Goal: Transaction & Acquisition: Purchase product/service

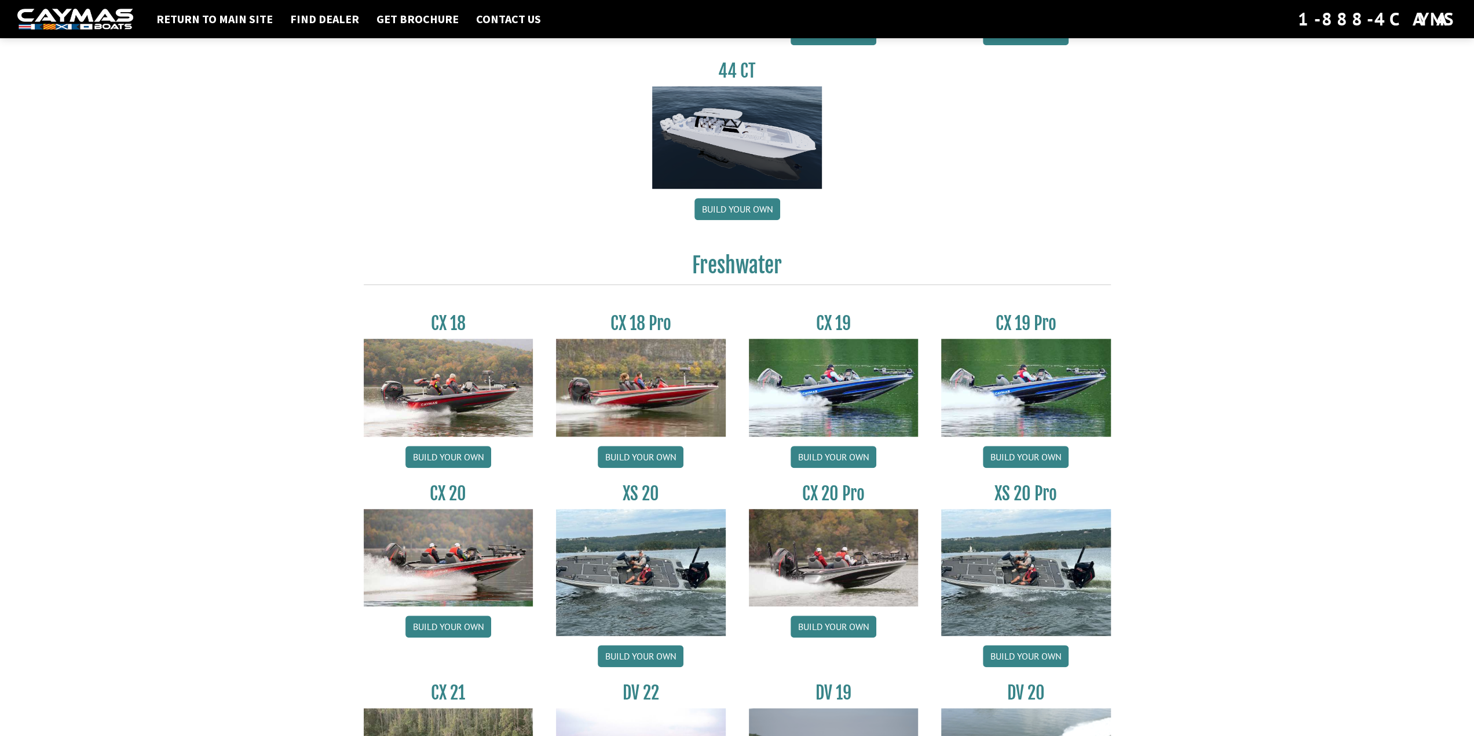
scroll to position [740, 0]
click at [826, 629] on link "Build your own" at bounding box center [833, 627] width 86 height 22
click at [434, 629] on link "Build your own" at bounding box center [448, 627] width 86 height 22
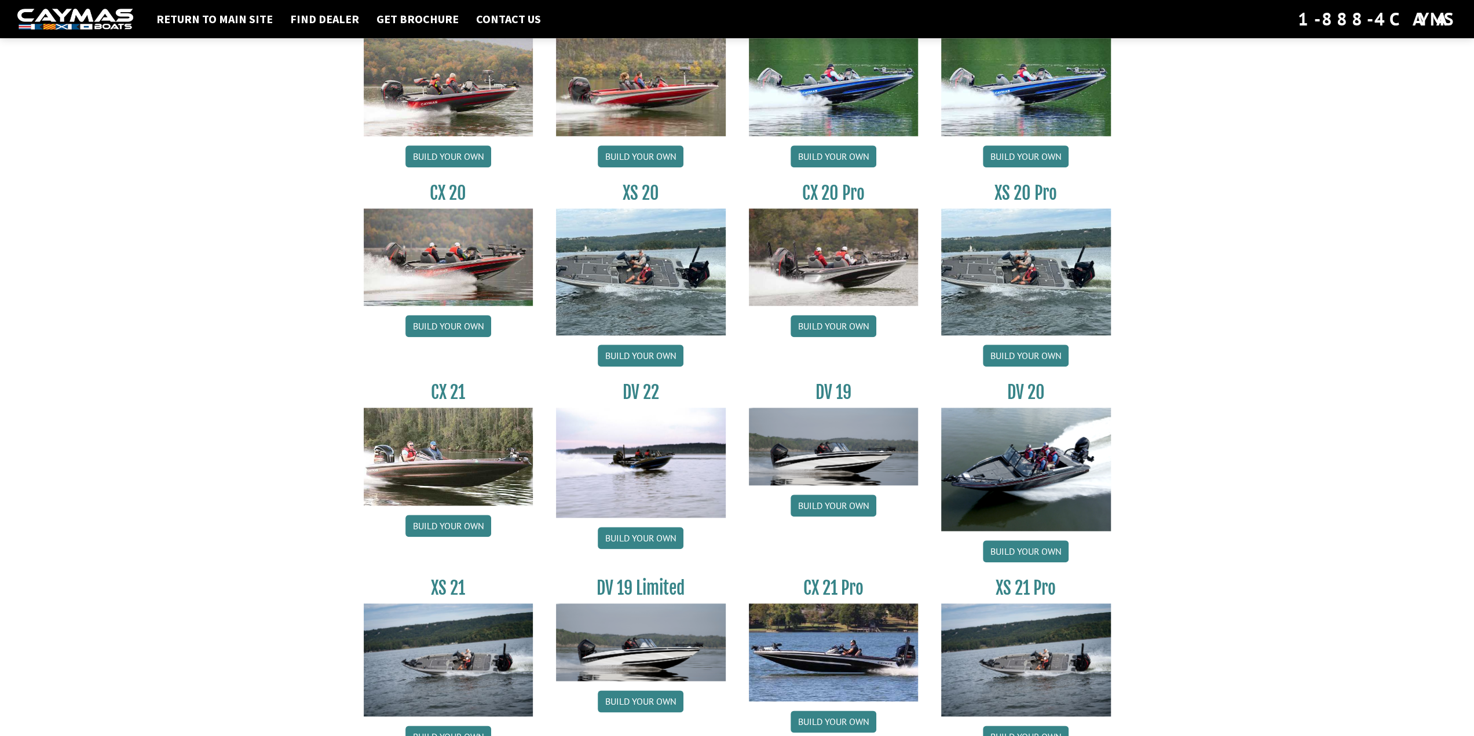
scroll to position [1102, 0]
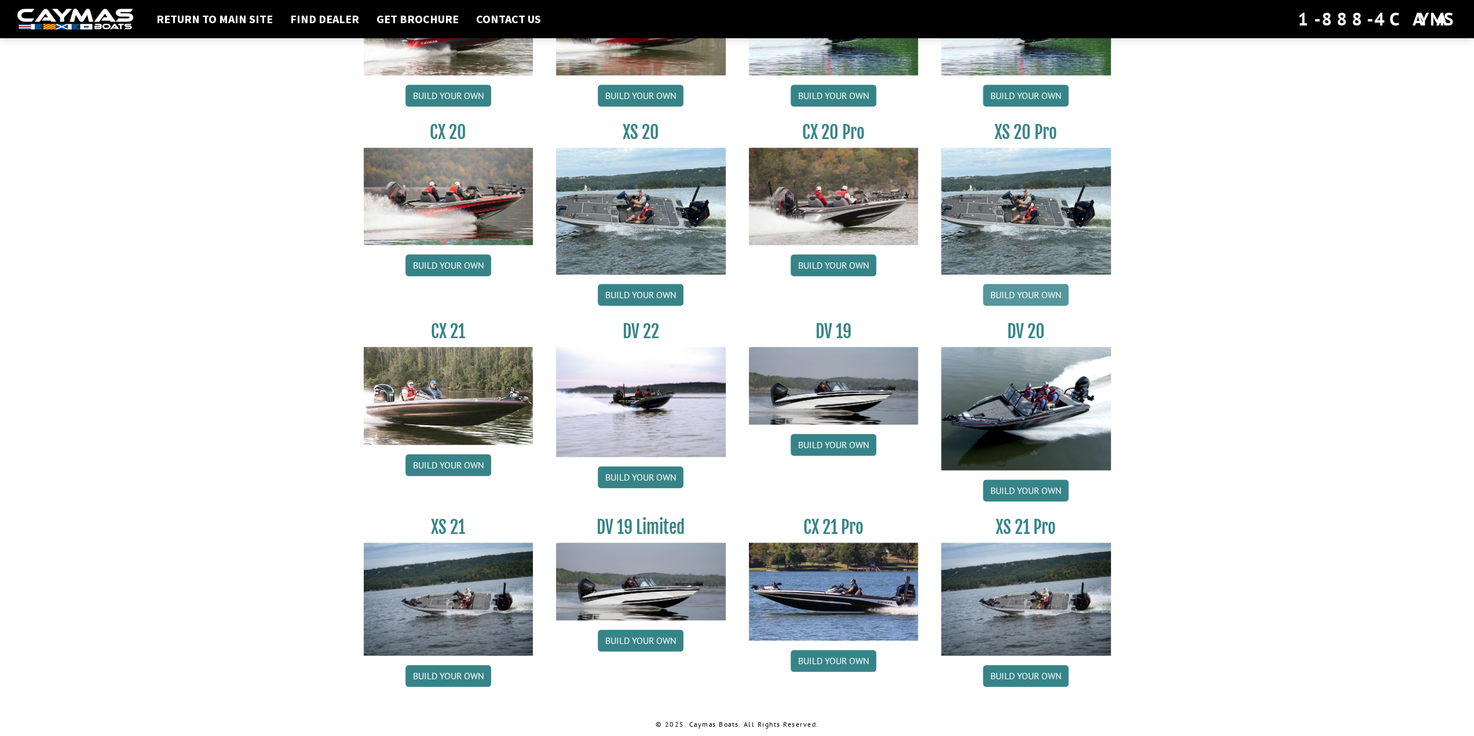
click at [1021, 285] on link "Build your own" at bounding box center [1026, 295] width 86 height 22
click at [634, 293] on link "Build your own" at bounding box center [641, 295] width 86 height 22
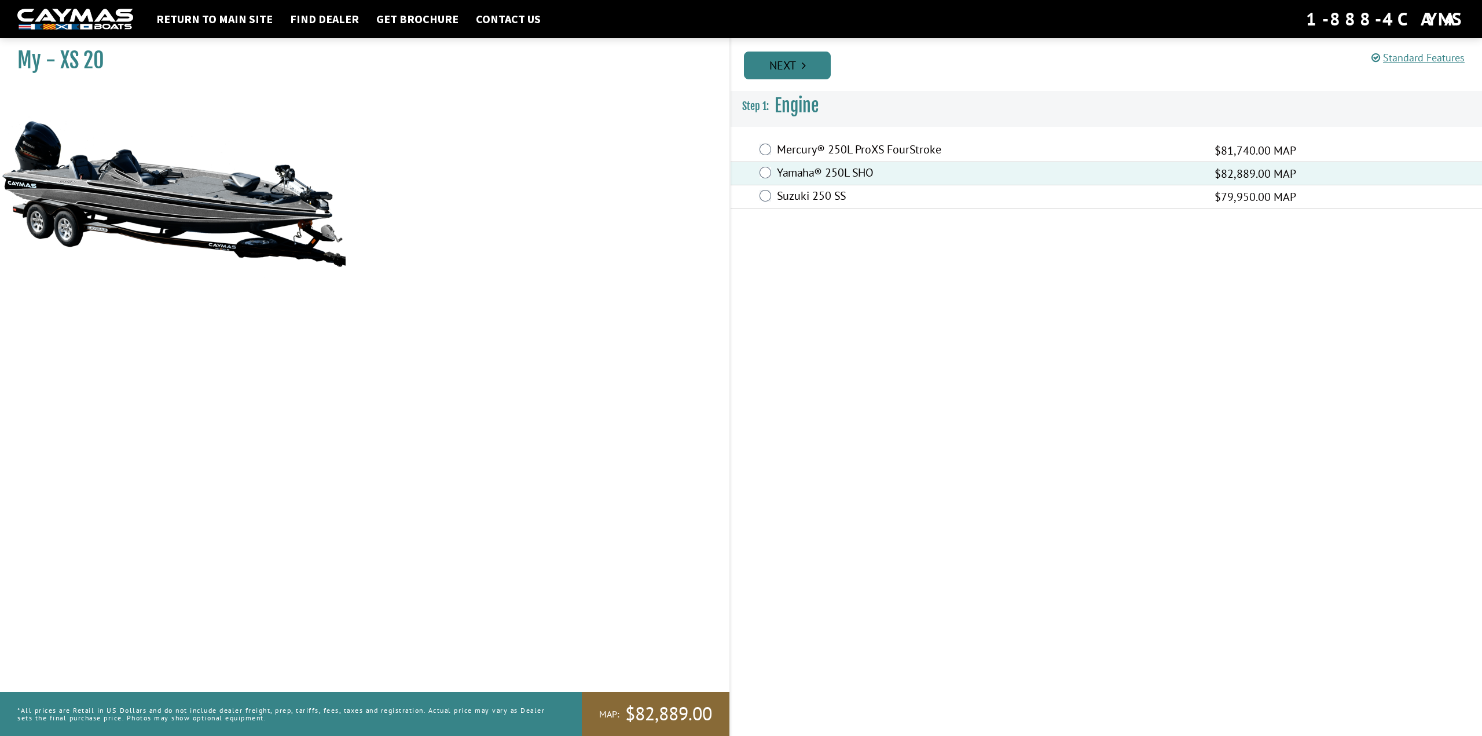
click at [796, 68] on link "Next" at bounding box center [787, 66] width 87 height 28
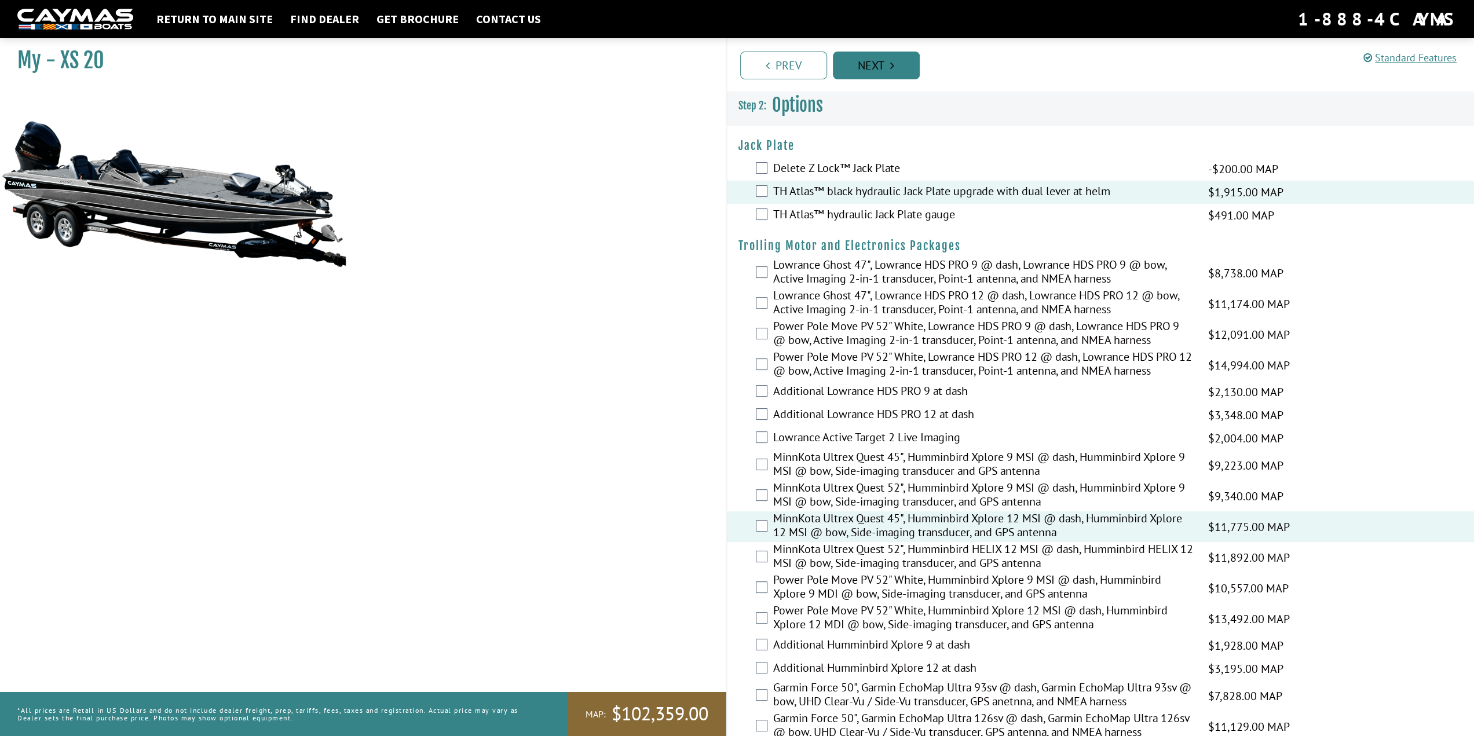
click at [866, 66] on link "Next" at bounding box center [876, 66] width 87 height 28
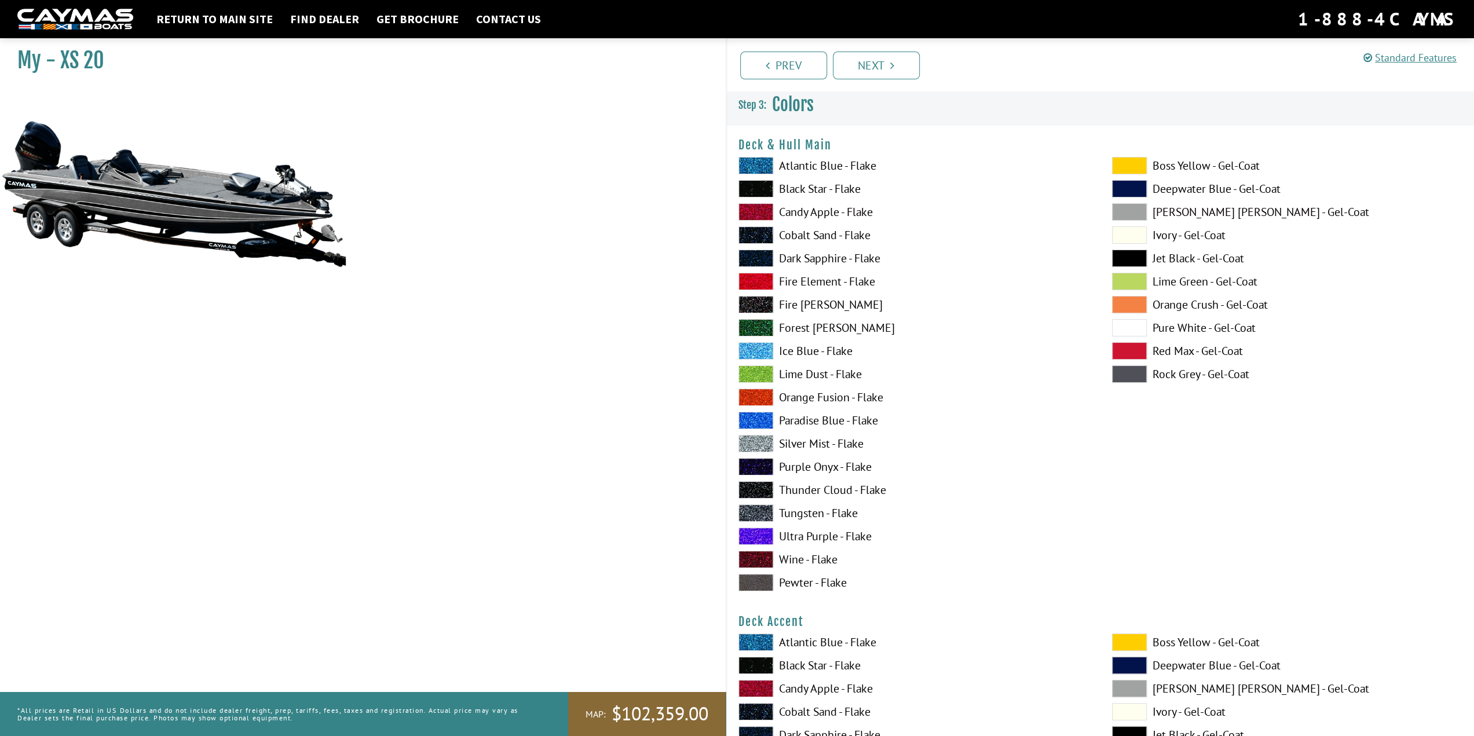
click at [819, 351] on label "Ice Blue - Flake" at bounding box center [913, 350] width 350 height 17
click at [759, 345] on span at bounding box center [755, 350] width 35 height 17
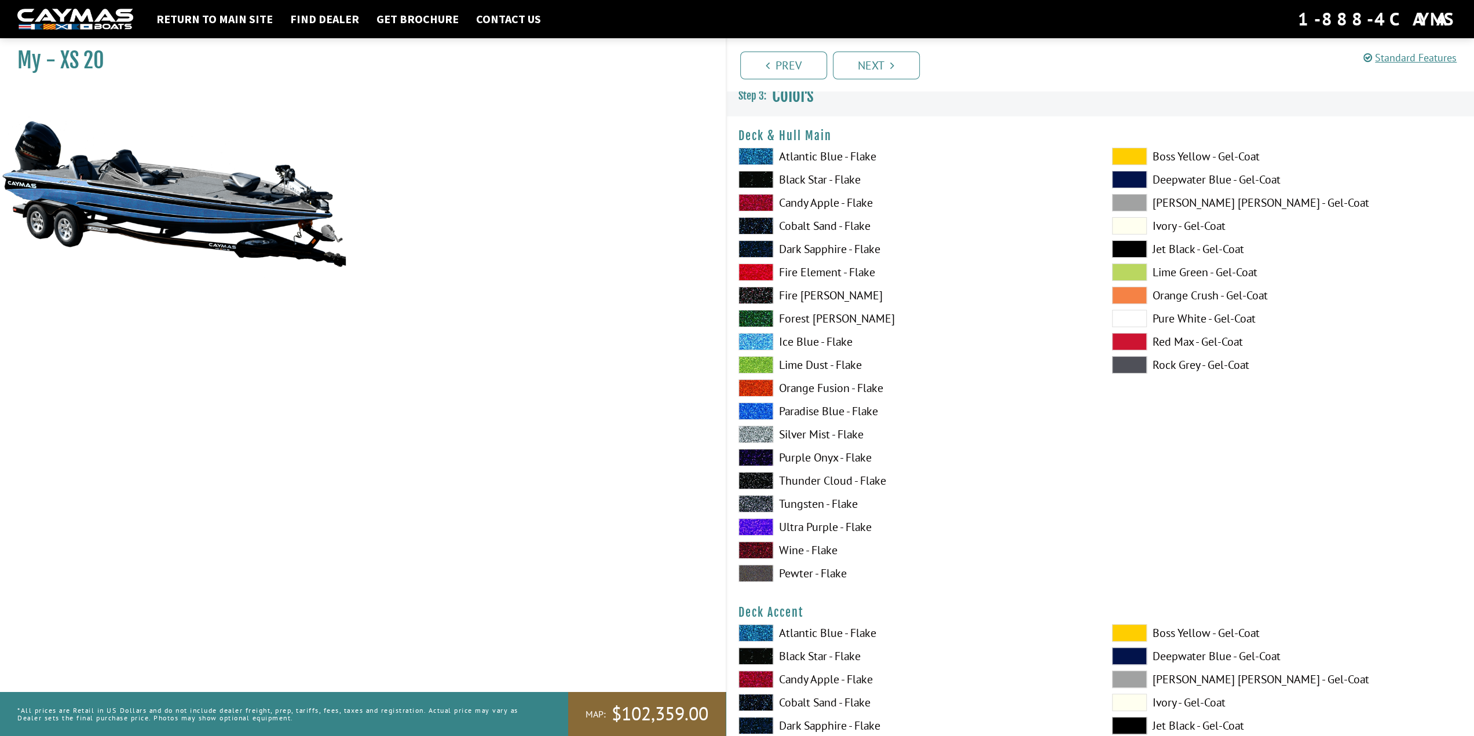
scroll to position [14, 0]
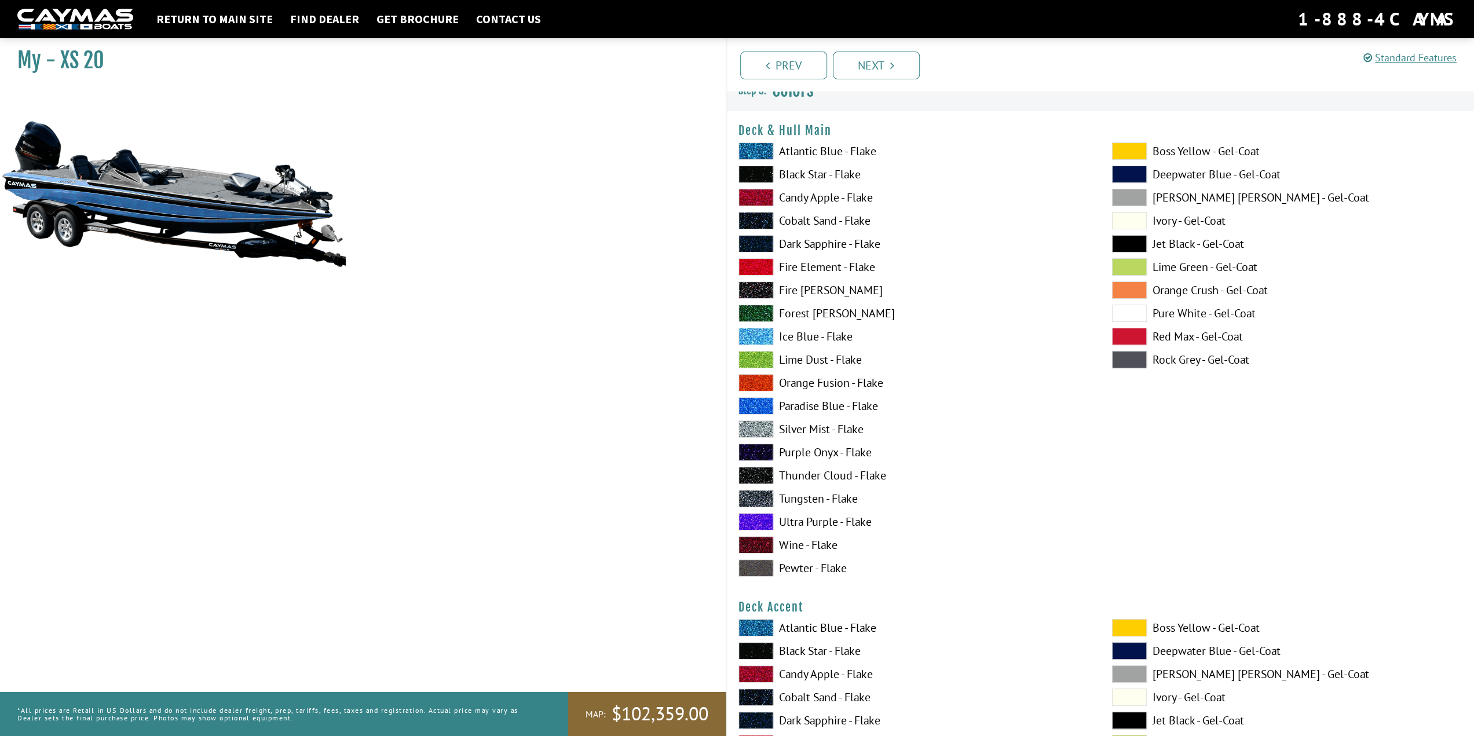
click at [1123, 221] on span at bounding box center [1129, 220] width 35 height 17
click at [1144, 307] on span at bounding box center [1129, 313] width 35 height 17
click at [759, 427] on span at bounding box center [755, 428] width 35 height 17
click at [760, 221] on span at bounding box center [755, 220] width 35 height 17
click at [760, 149] on span at bounding box center [755, 150] width 35 height 17
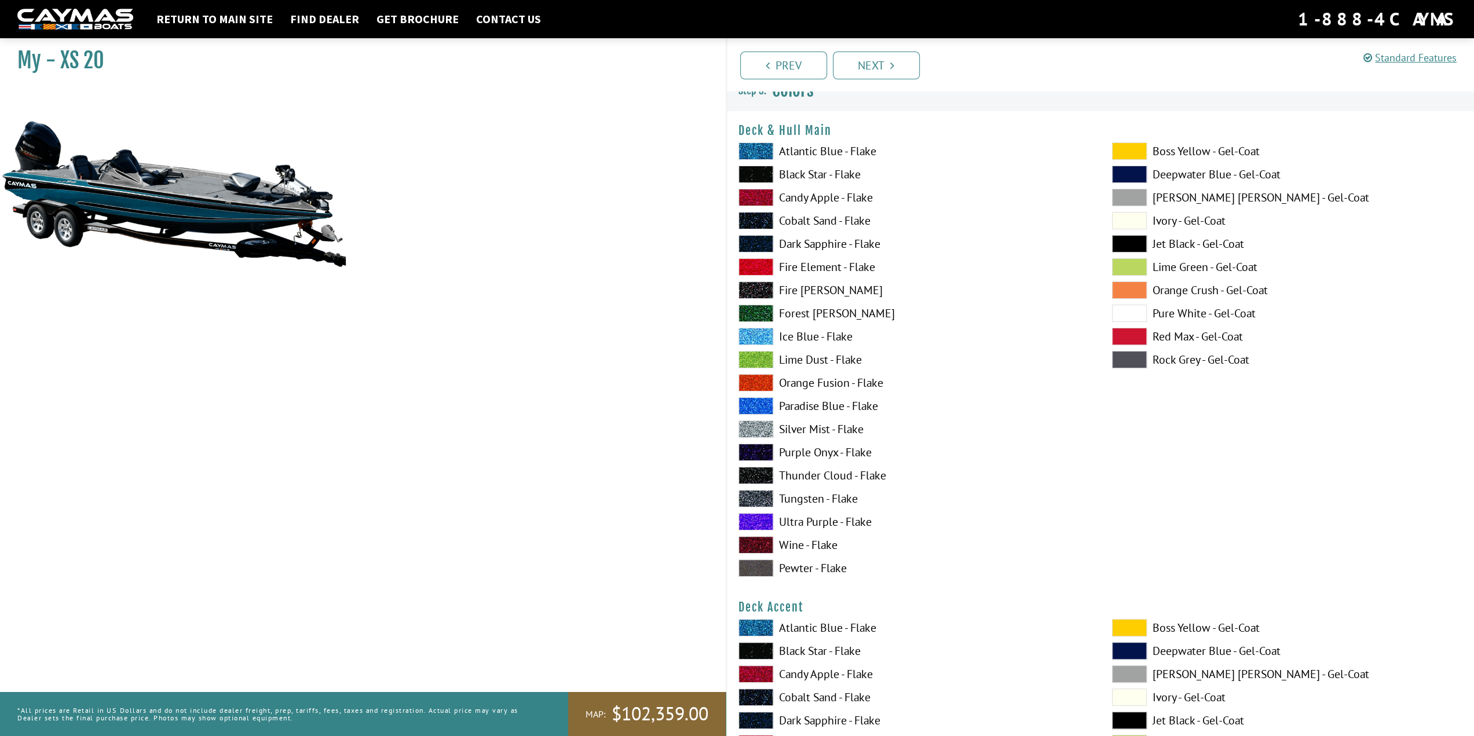
click at [757, 241] on span at bounding box center [755, 243] width 35 height 17
click at [757, 471] on span at bounding box center [755, 475] width 35 height 17
click at [760, 498] on span at bounding box center [755, 498] width 35 height 17
click at [770, 568] on span at bounding box center [755, 567] width 35 height 17
click at [759, 335] on span at bounding box center [755, 336] width 35 height 17
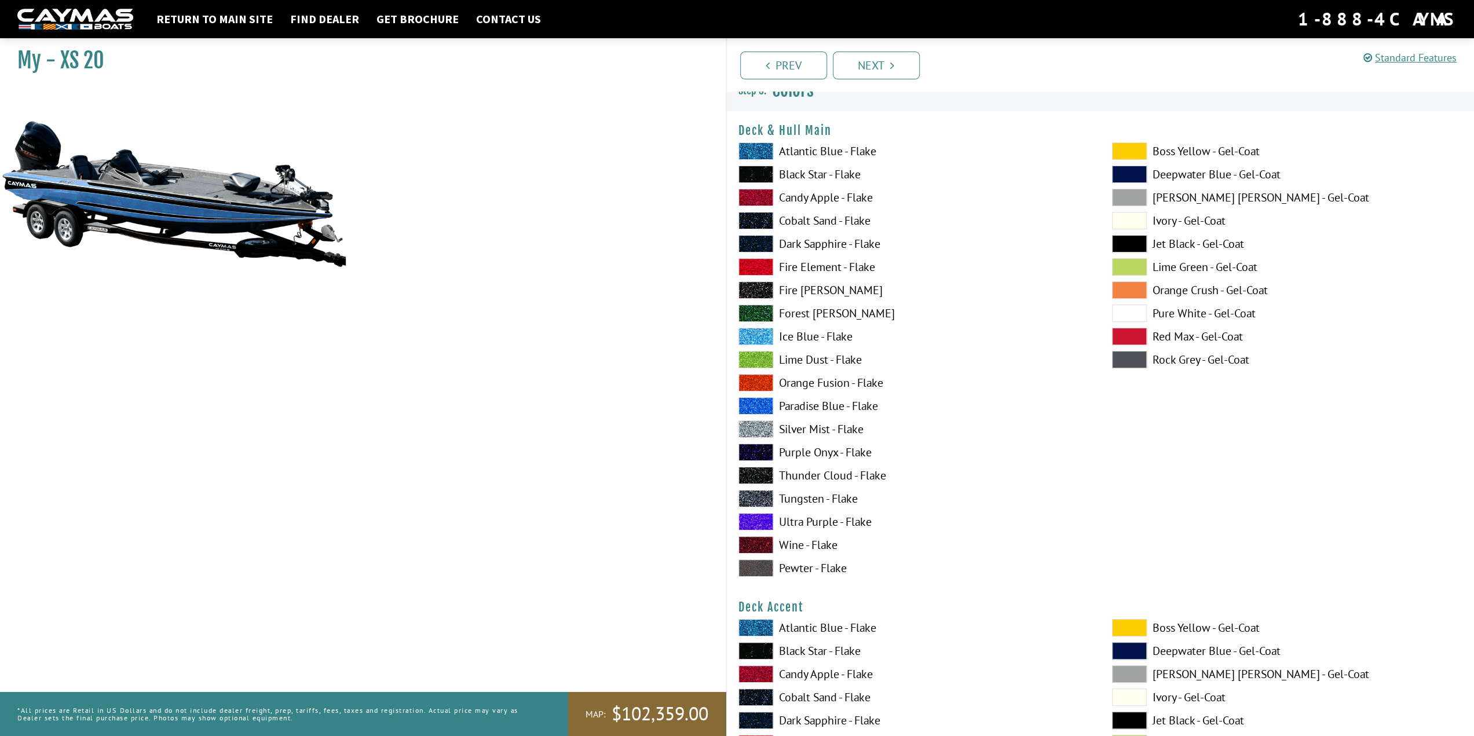
click at [749, 291] on span at bounding box center [755, 289] width 35 height 17
click at [756, 338] on span at bounding box center [755, 336] width 35 height 17
click at [758, 214] on span at bounding box center [755, 220] width 35 height 17
click at [751, 152] on span at bounding box center [755, 150] width 35 height 17
click at [768, 427] on span at bounding box center [755, 428] width 35 height 17
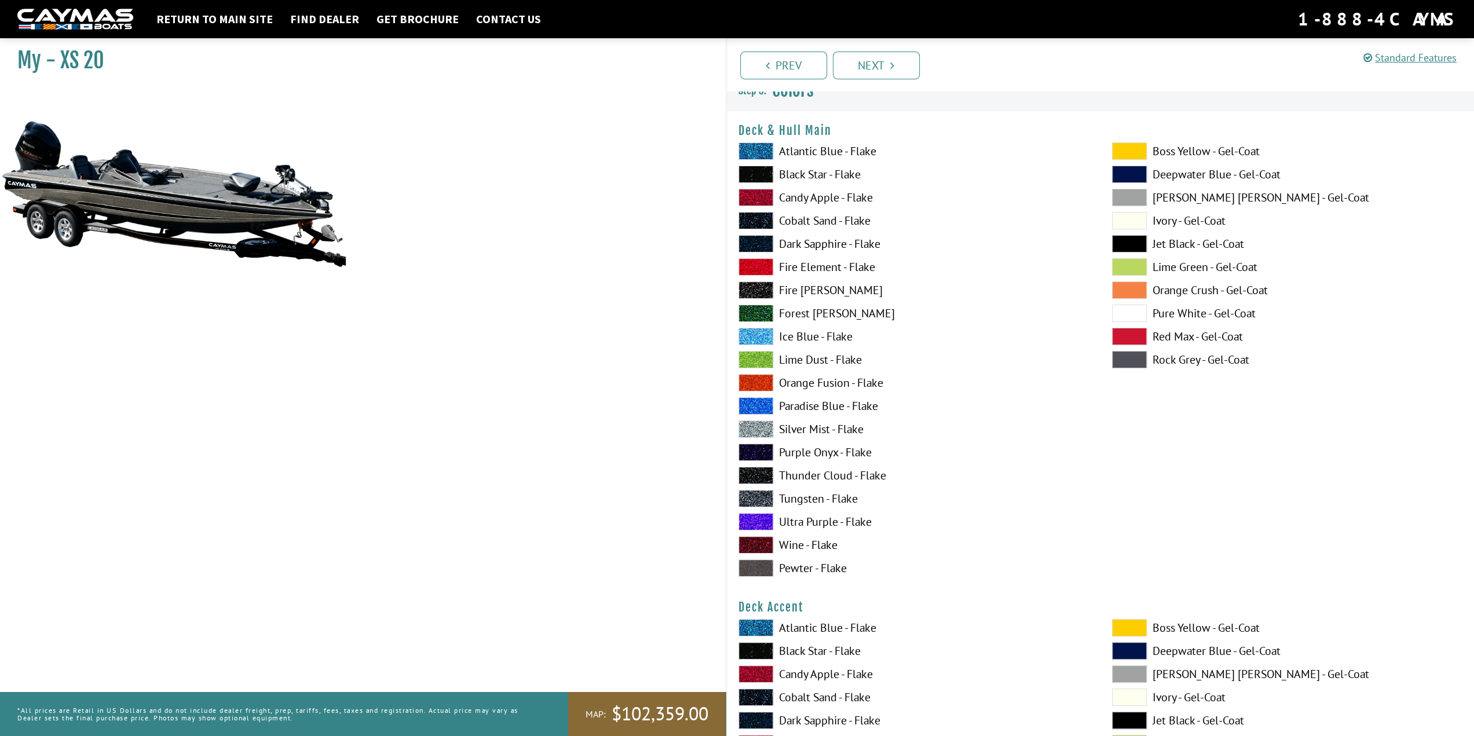
click at [758, 401] on span at bounding box center [755, 405] width 35 height 17
click at [1138, 170] on span at bounding box center [1129, 174] width 35 height 17
click at [1127, 310] on span at bounding box center [1129, 313] width 35 height 17
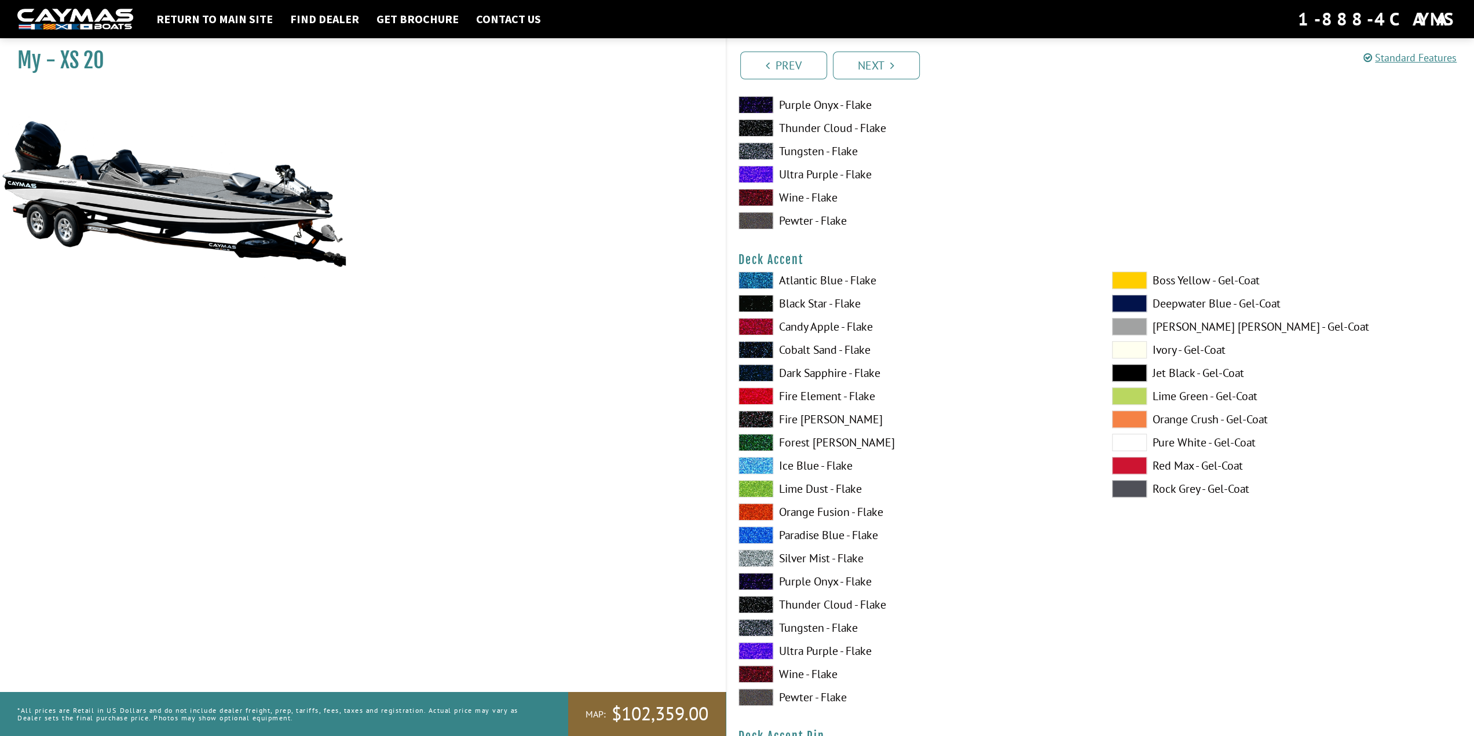
scroll to position [391, 0]
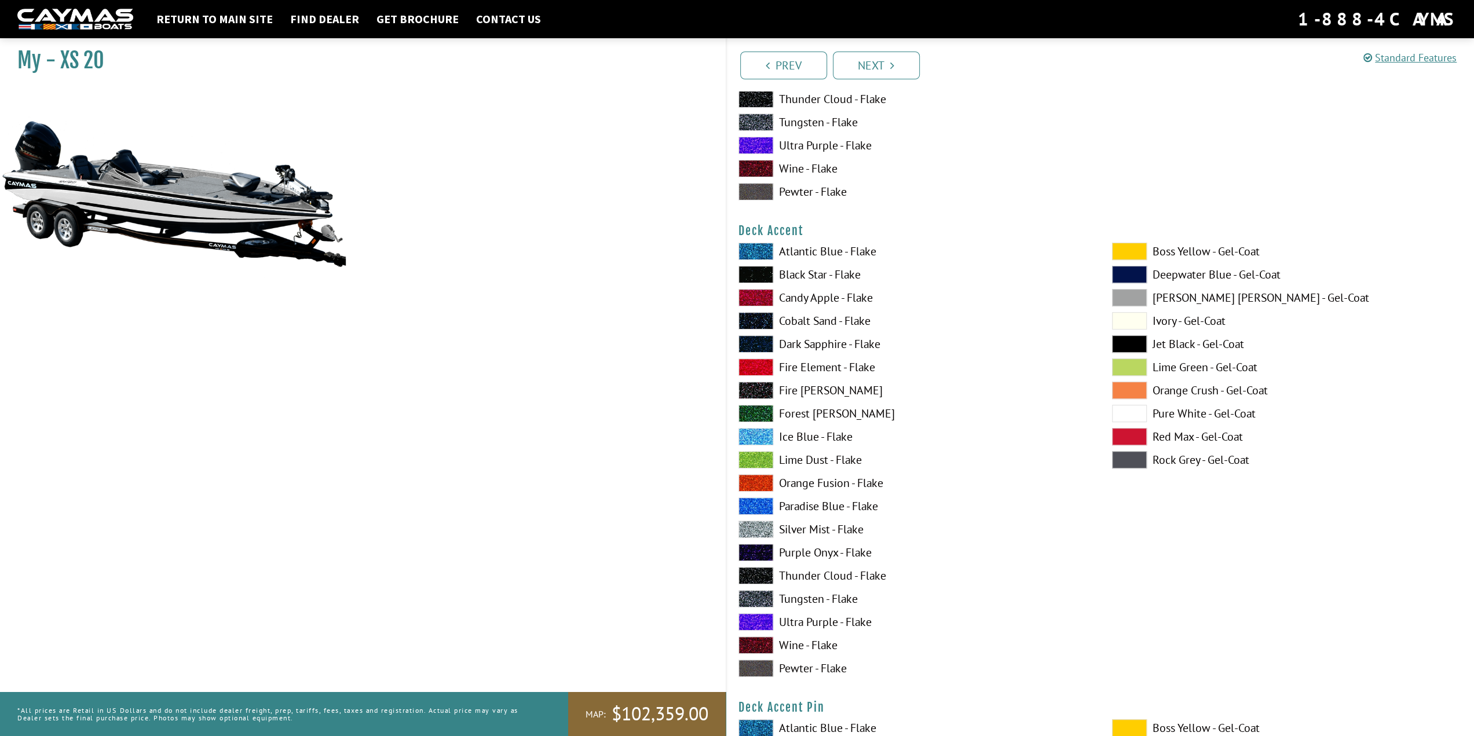
click at [746, 248] on span at bounding box center [755, 251] width 35 height 17
click at [746, 435] on span at bounding box center [755, 436] width 35 height 17
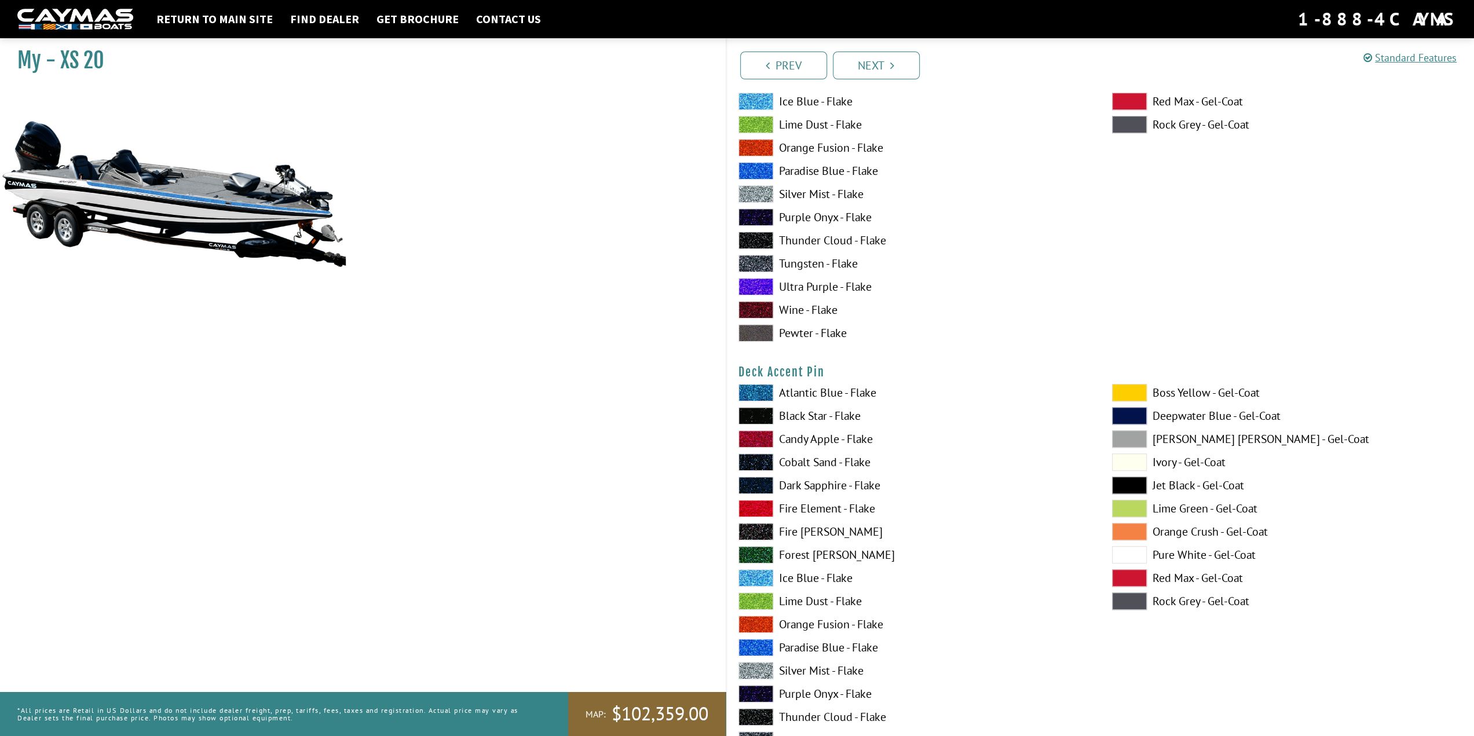
scroll to position [883, 0]
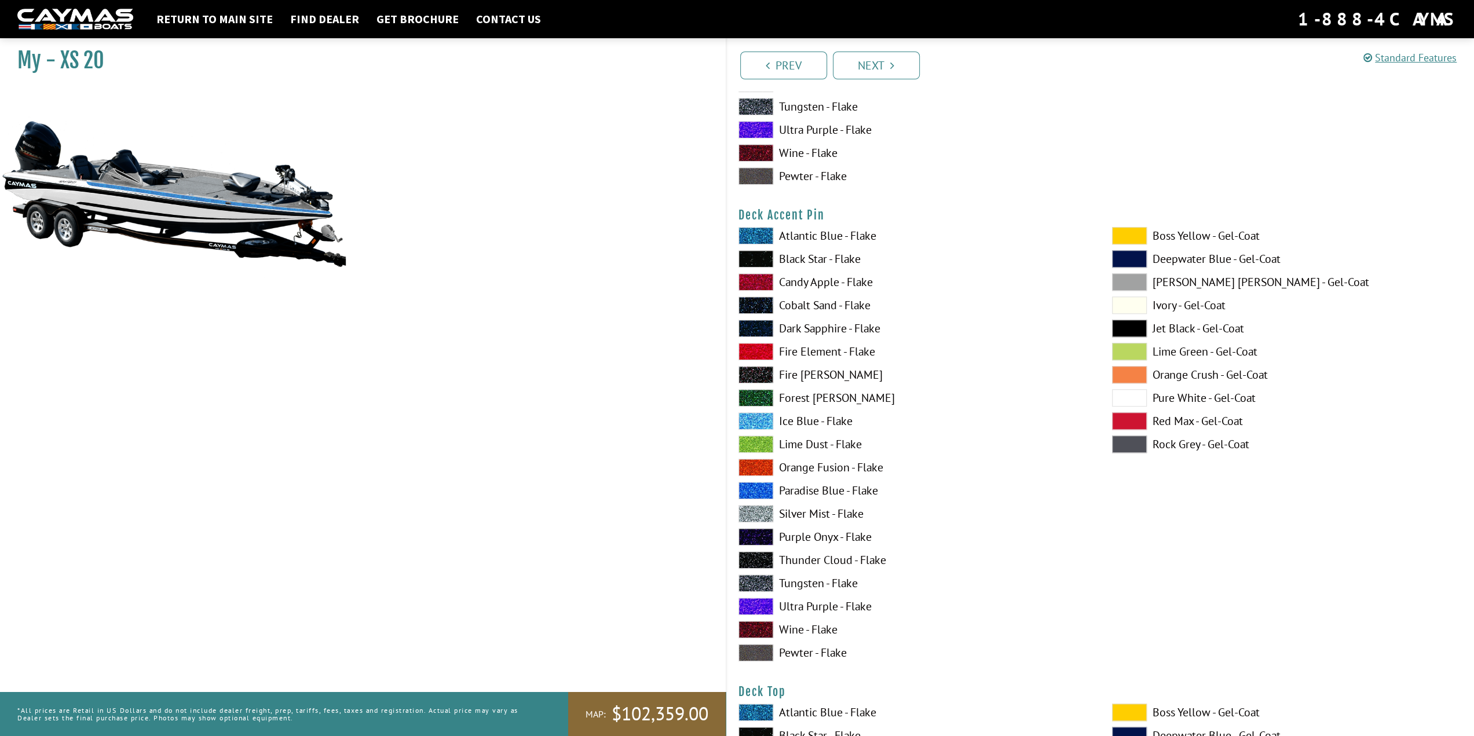
click at [765, 514] on span at bounding box center [755, 513] width 35 height 17
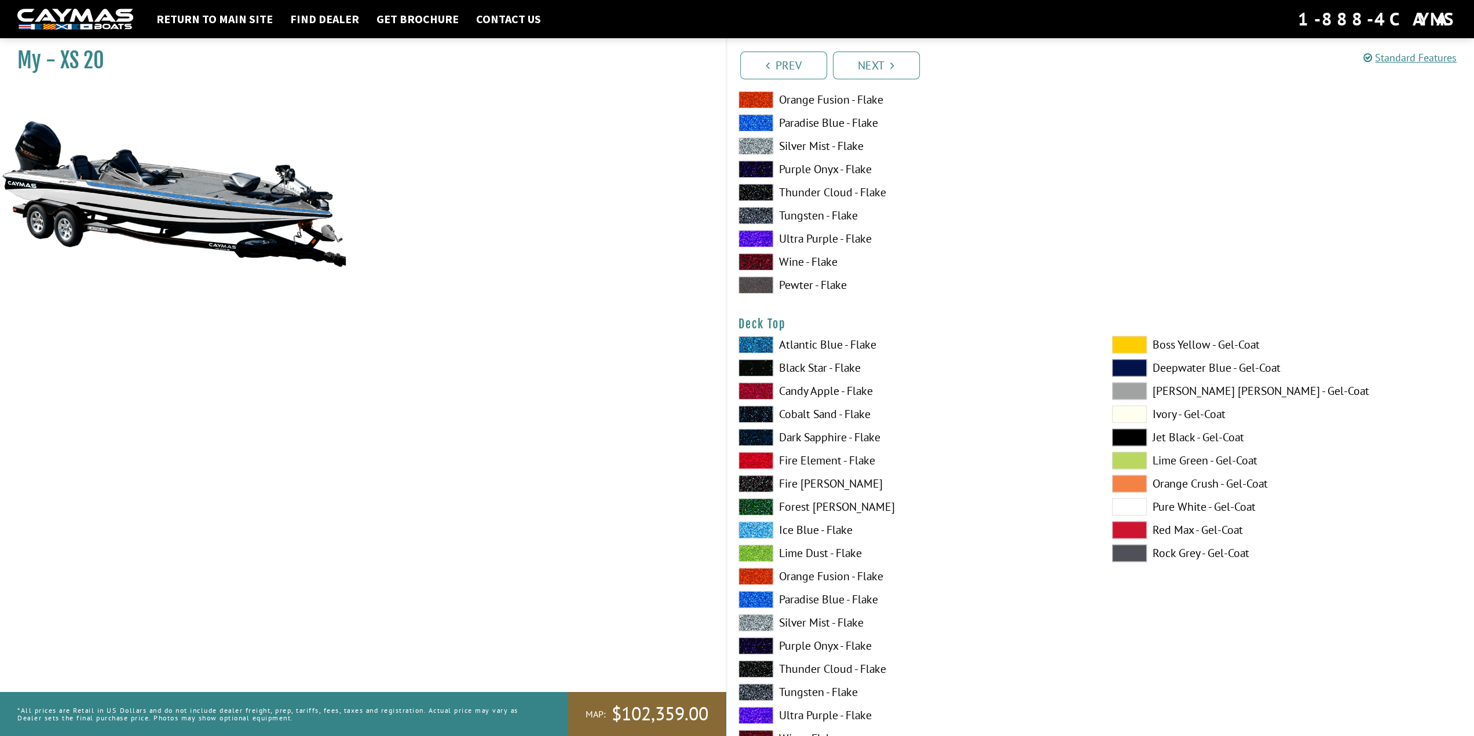
scroll to position [1259, 0]
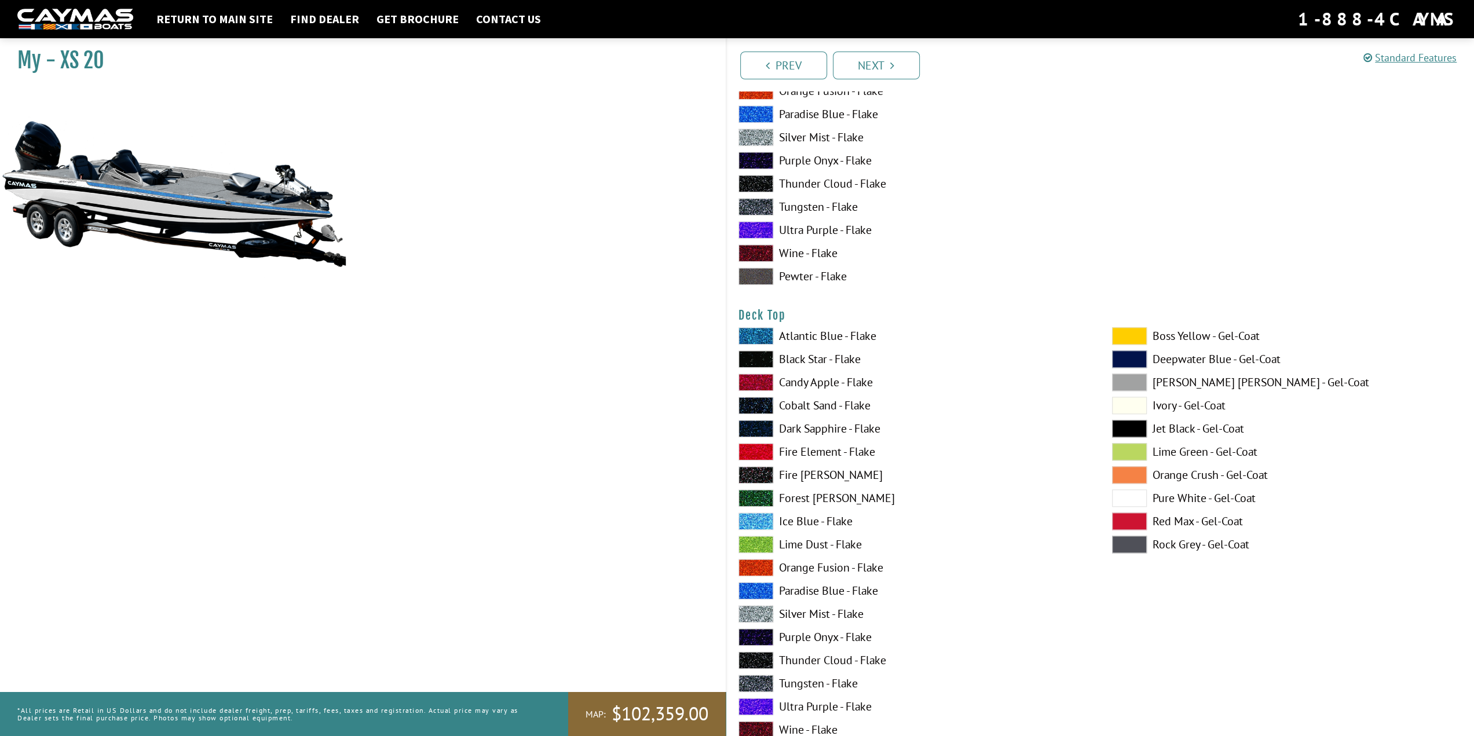
click at [750, 522] on span at bounding box center [755, 520] width 35 height 17
click at [1130, 501] on span at bounding box center [1129, 497] width 35 height 17
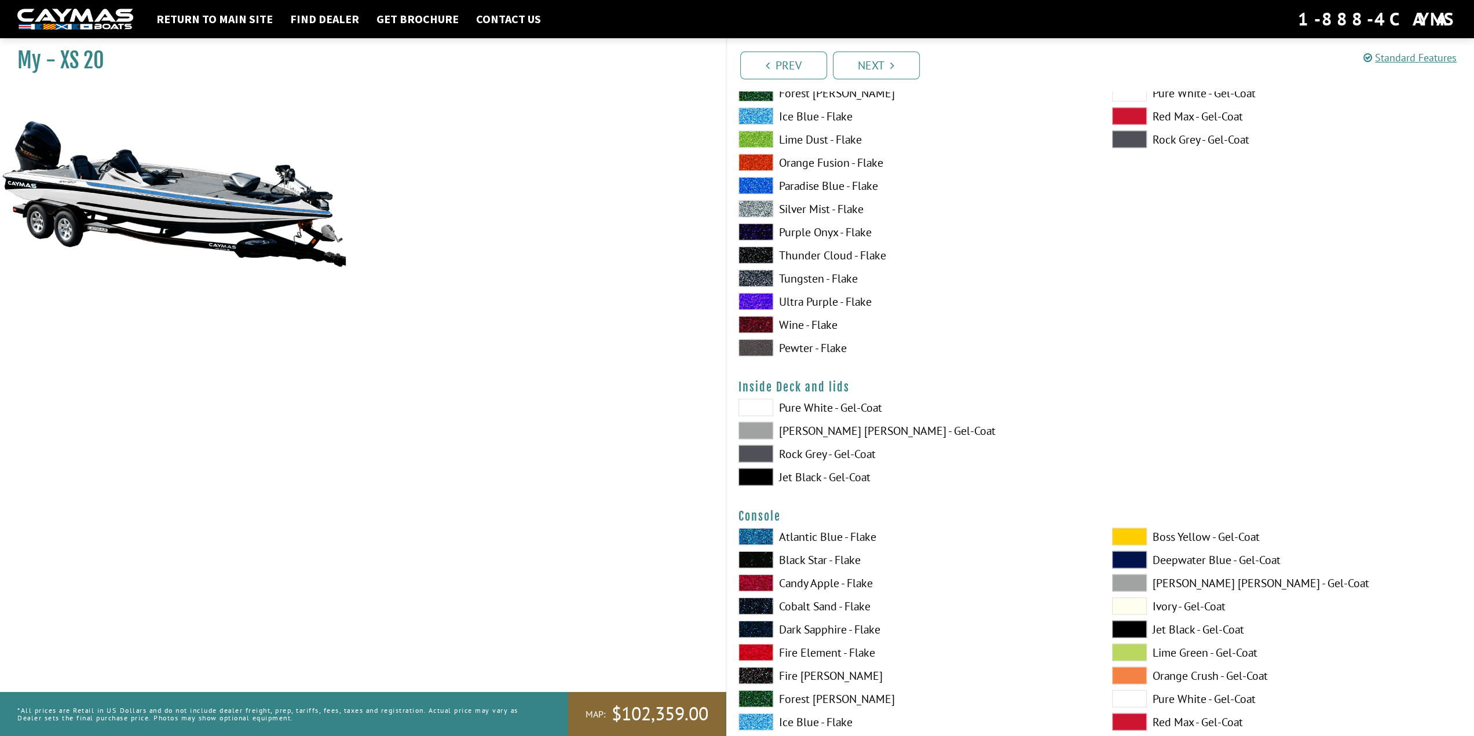
scroll to position [2142, 0]
click at [760, 401] on span at bounding box center [755, 405] width 35 height 17
click at [742, 276] on span at bounding box center [755, 276] width 35 height 17
click at [756, 206] on span at bounding box center [755, 207] width 35 height 17
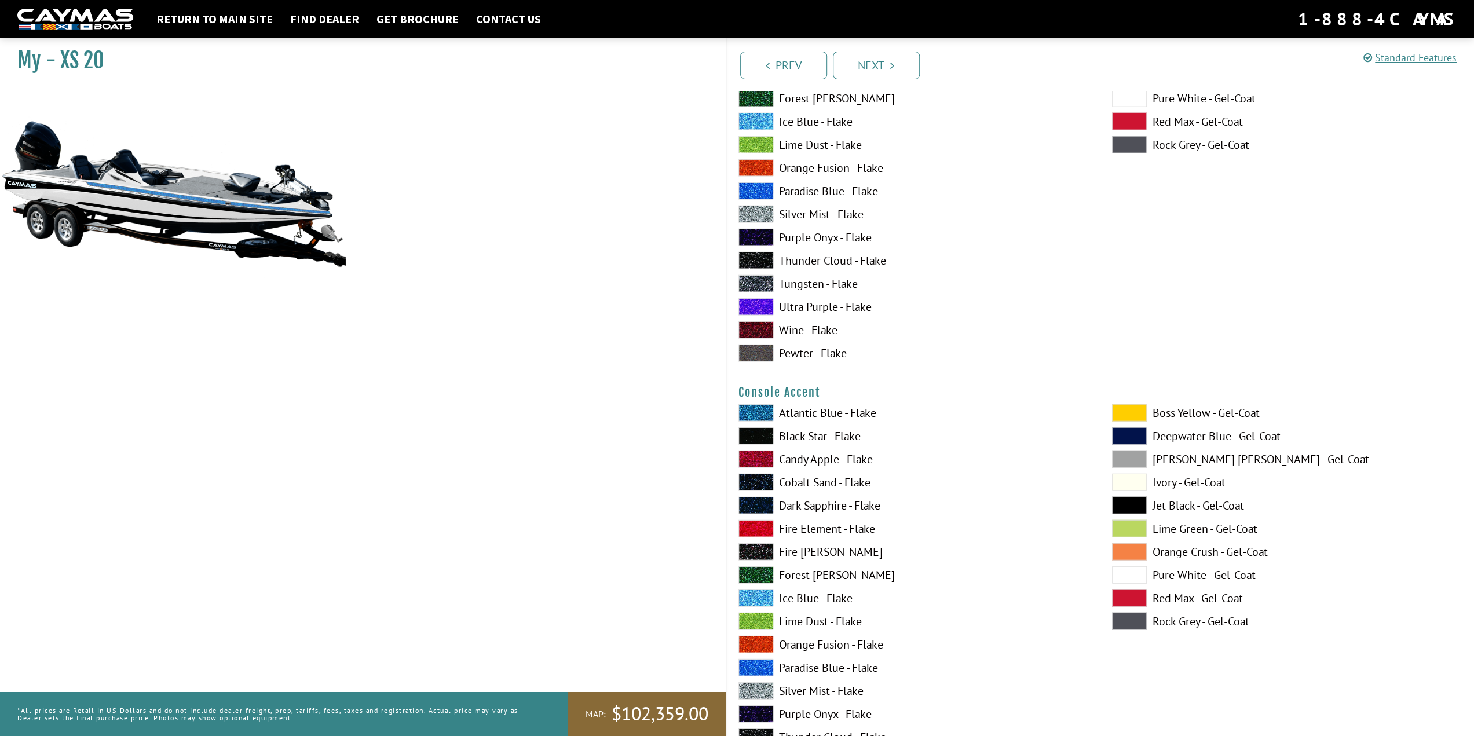
scroll to position [2852, 0]
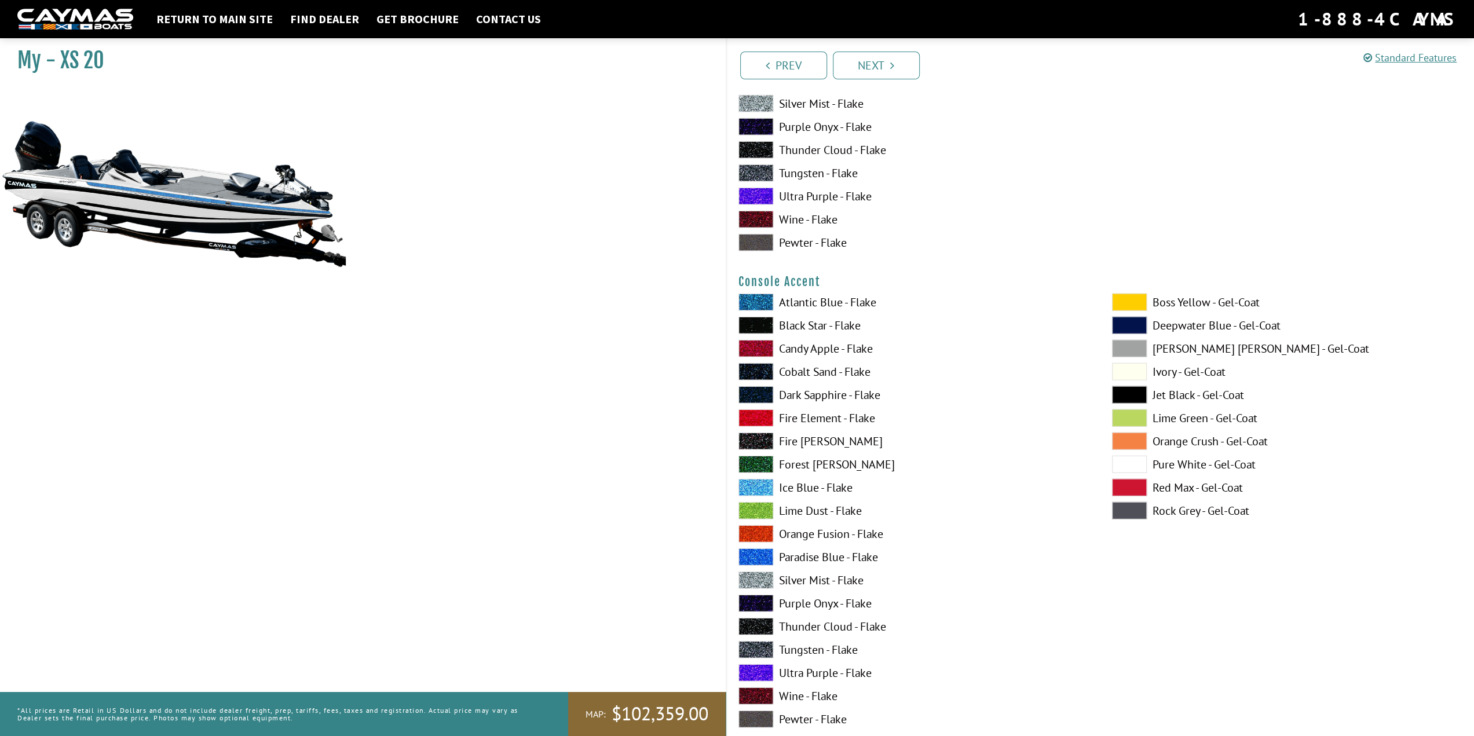
click at [761, 582] on span at bounding box center [755, 579] width 35 height 17
click at [764, 485] on span at bounding box center [755, 487] width 35 height 17
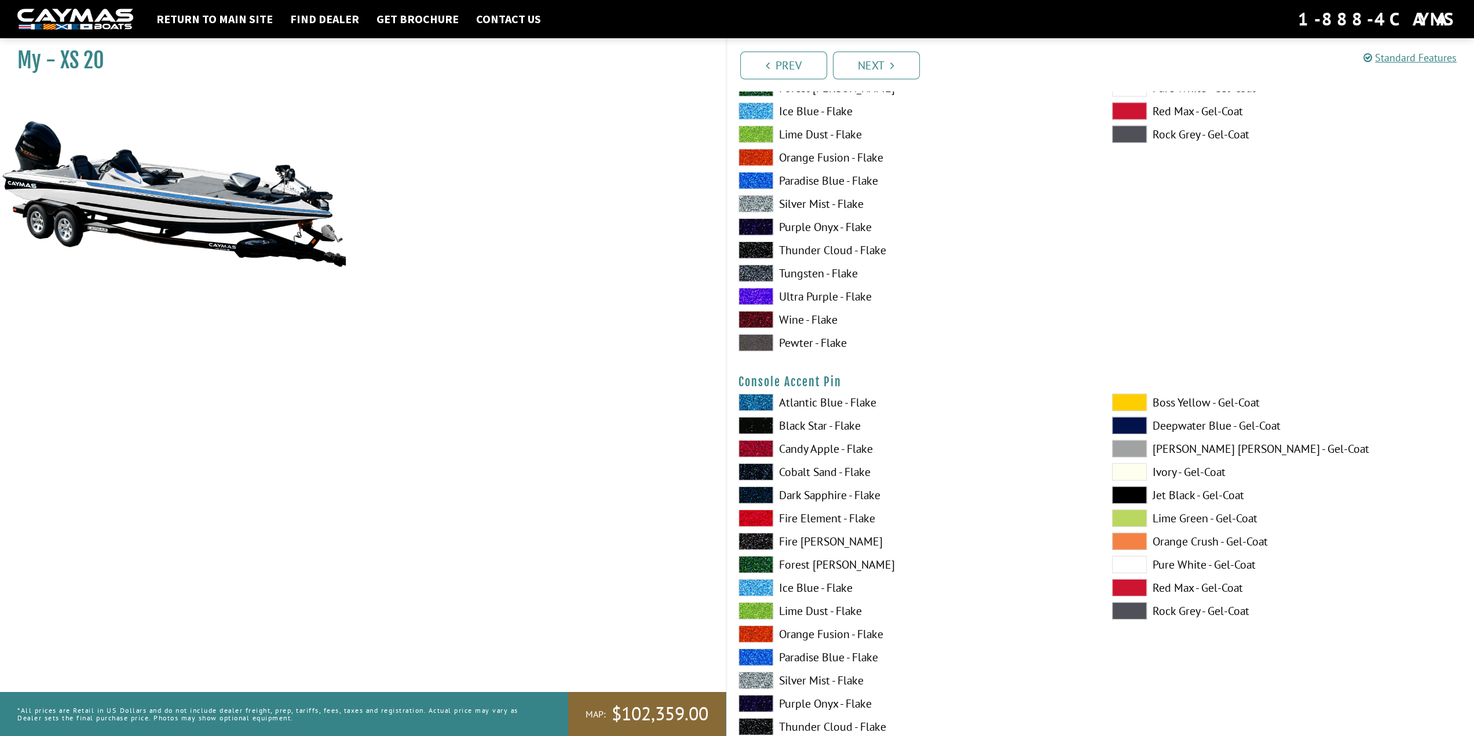
scroll to position [3243, 0]
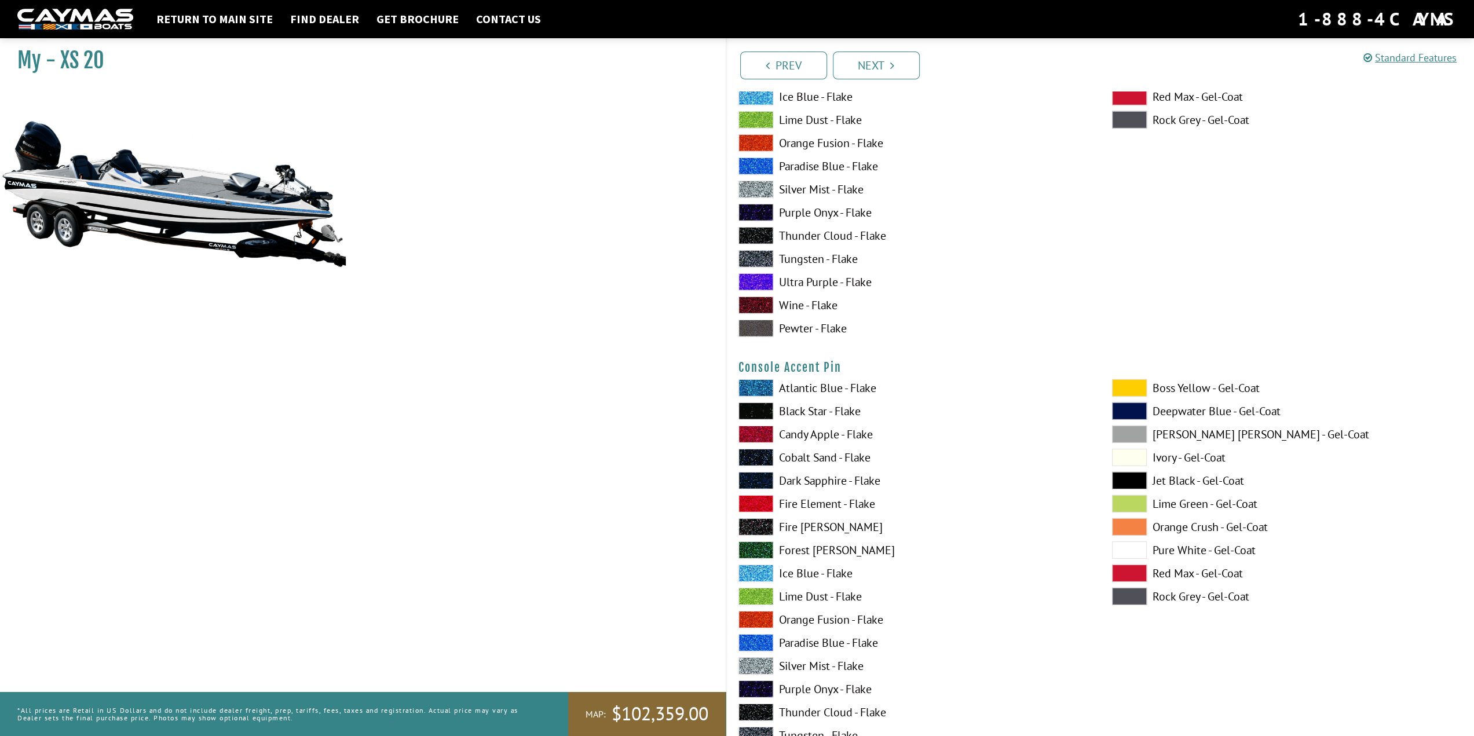
click at [756, 570] on span at bounding box center [755, 573] width 35 height 17
click at [757, 662] on span at bounding box center [755, 665] width 35 height 17
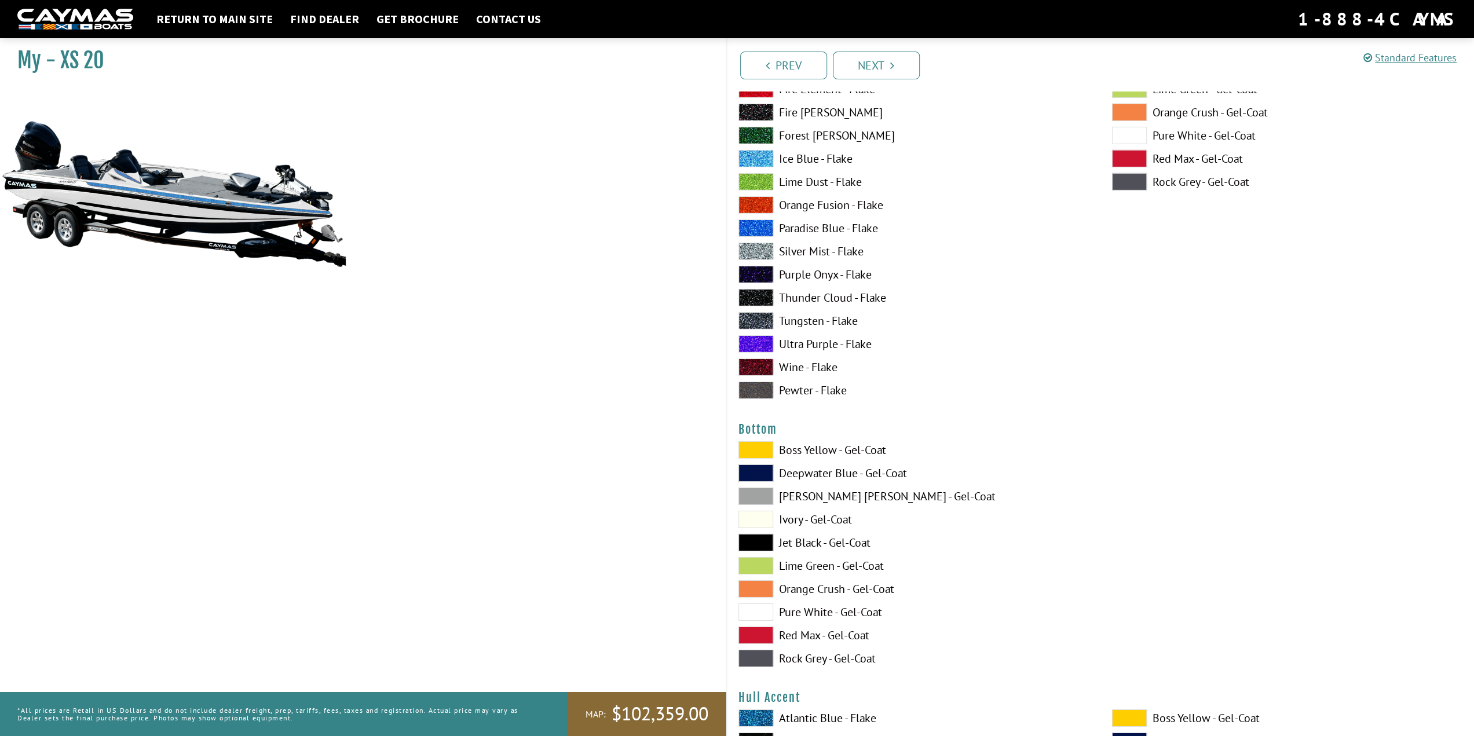
scroll to position [3662, 0]
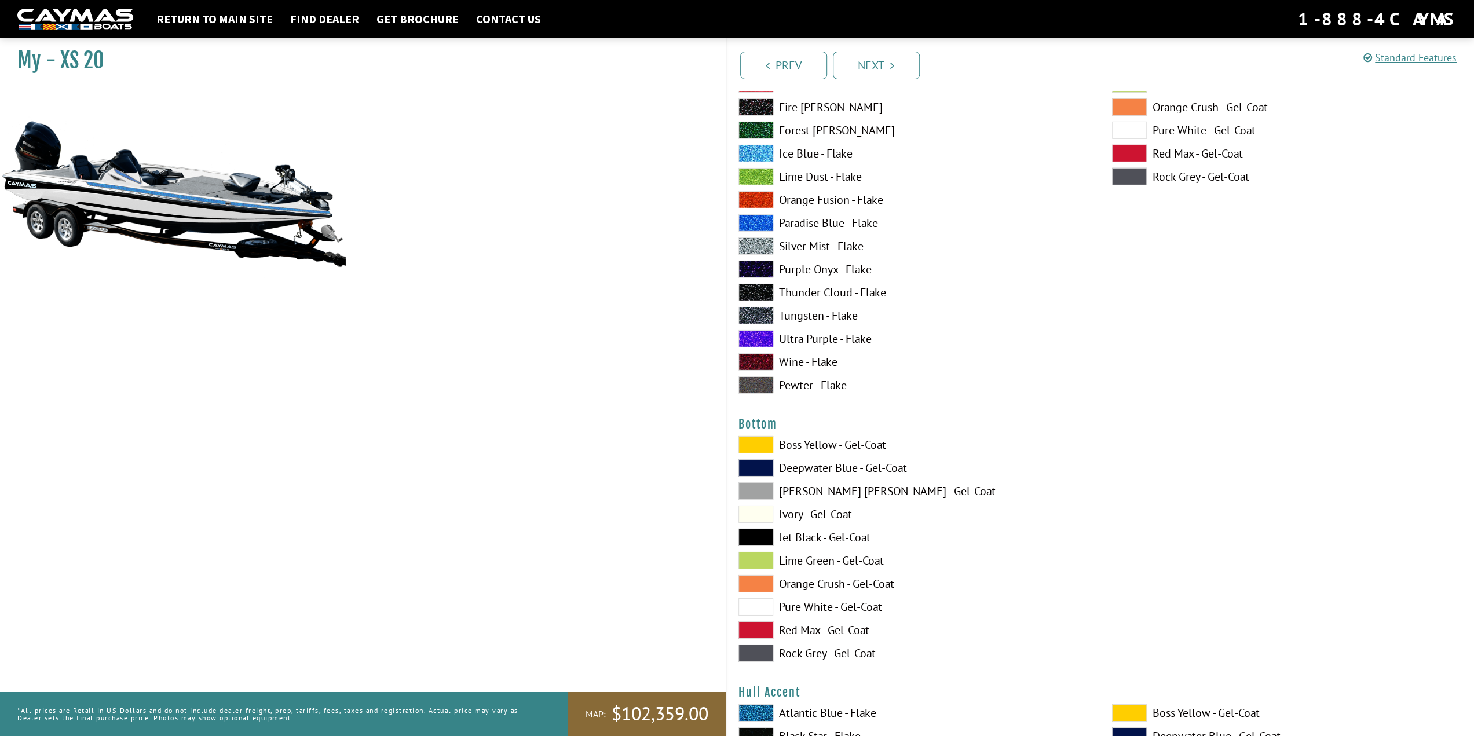
click at [763, 603] on span at bounding box center [755, 606] width 35 height 17
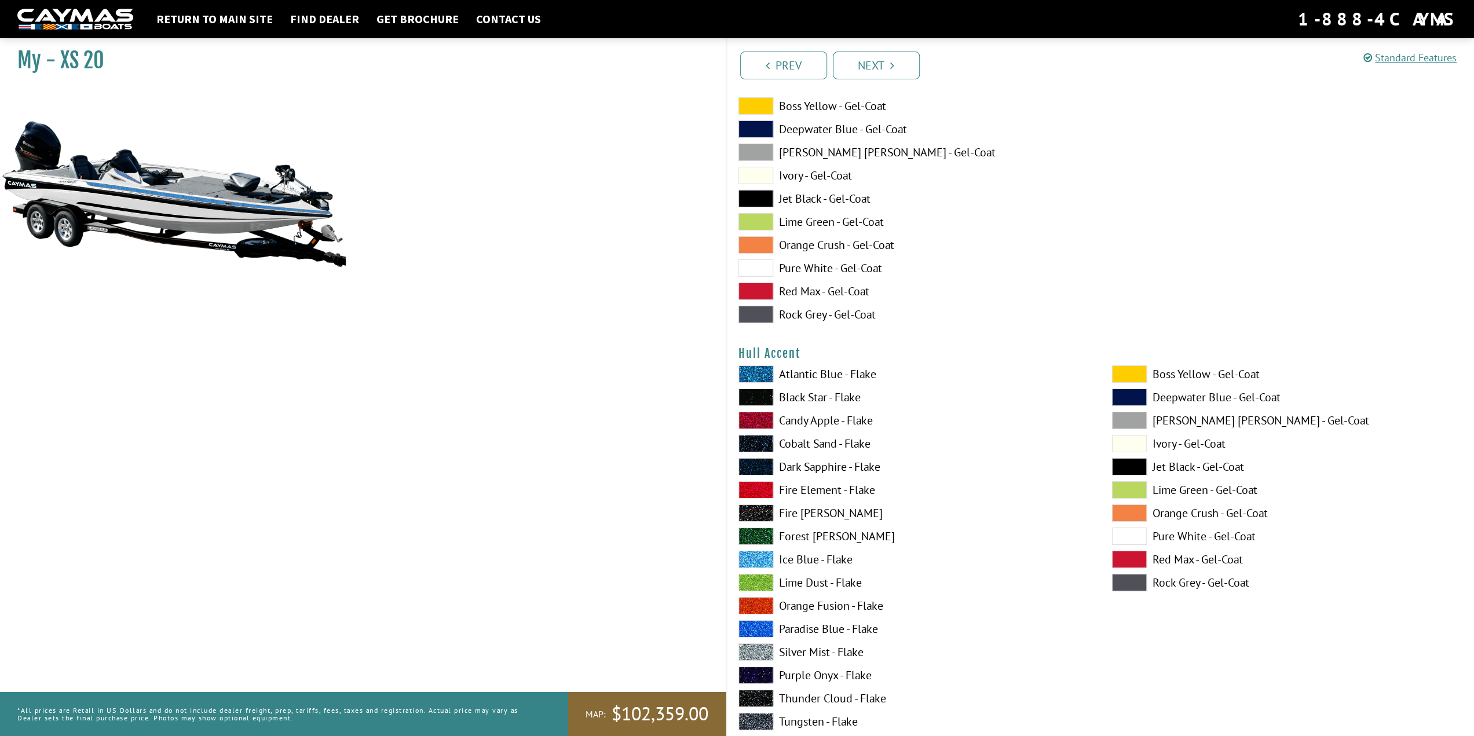
scroll to position [4082, 0]
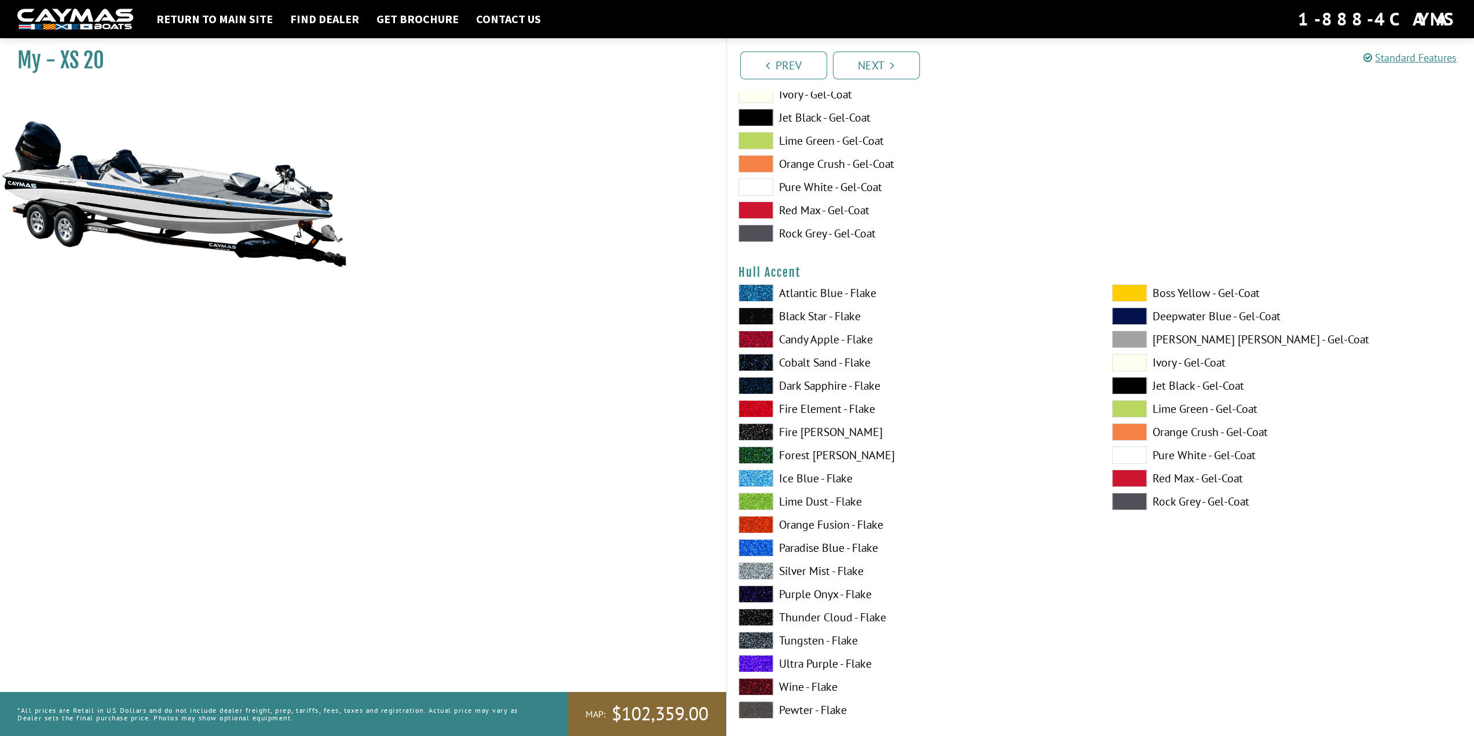
click at [1119, 309] on span at bounding box center [1129, 315] width 35 height 17
click at [748, 475] on span at bounding box center [755, 478] width 35 height 17
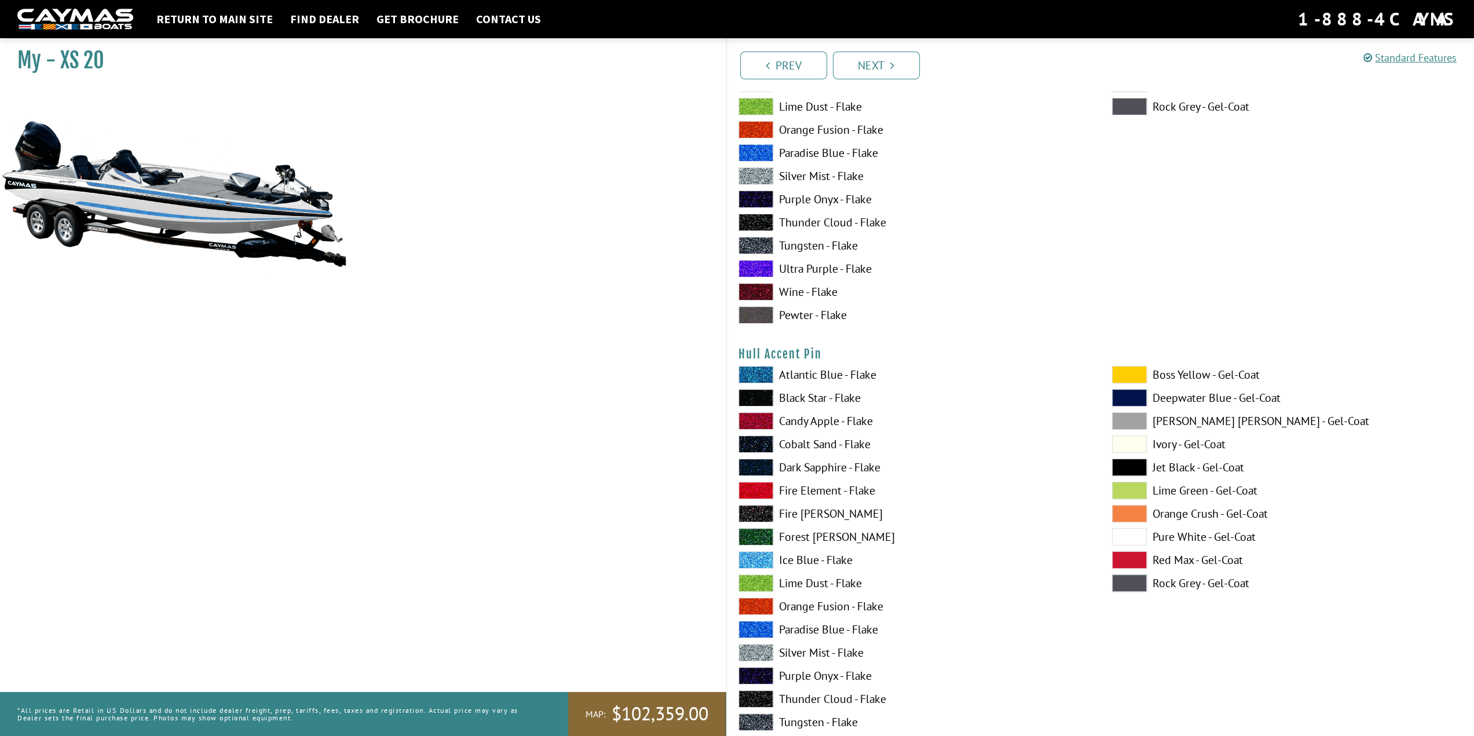
scroll to position [4516, 0]
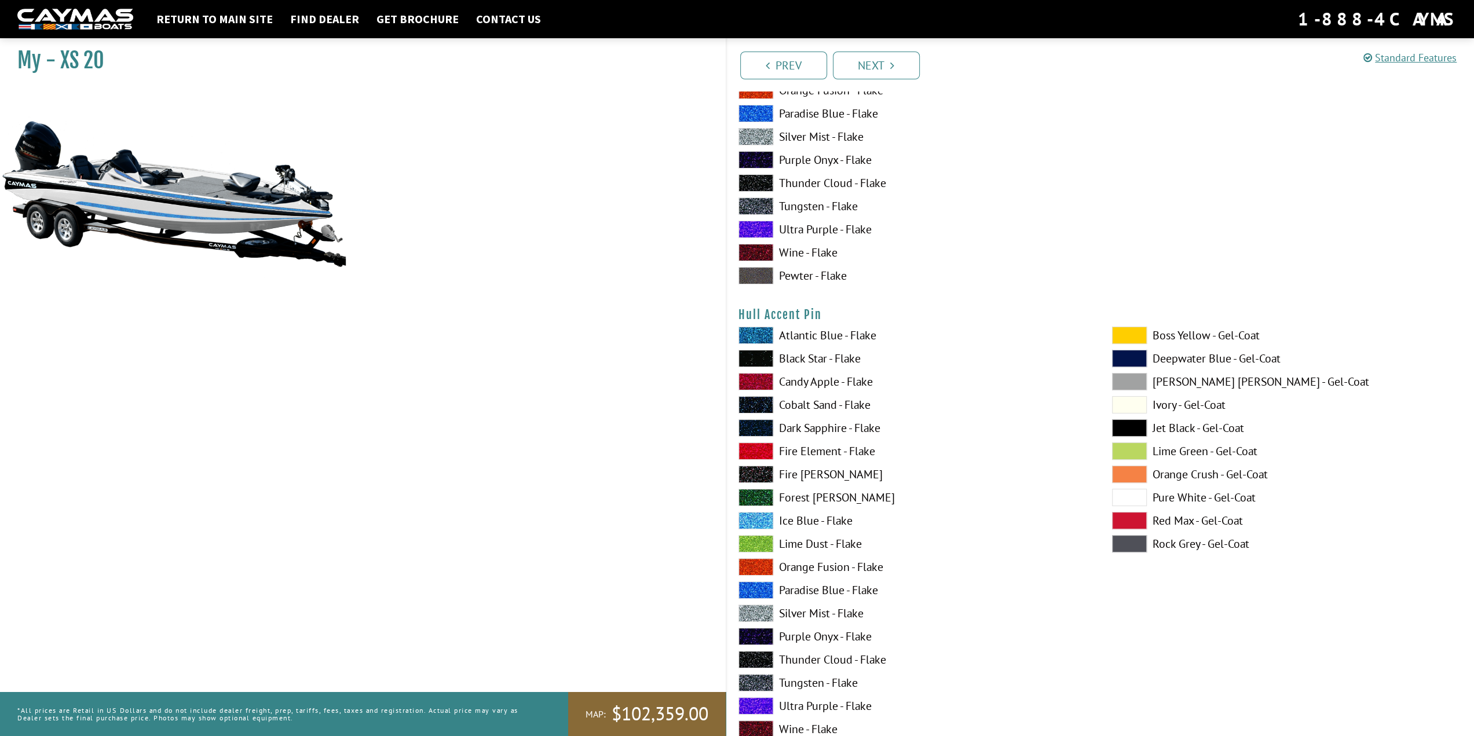
click at [764, 519] on span at bounding box center [755, 520] width 35 height 17
click at [760, 609] on span at bounding box center [755, 612] width 35 height 17
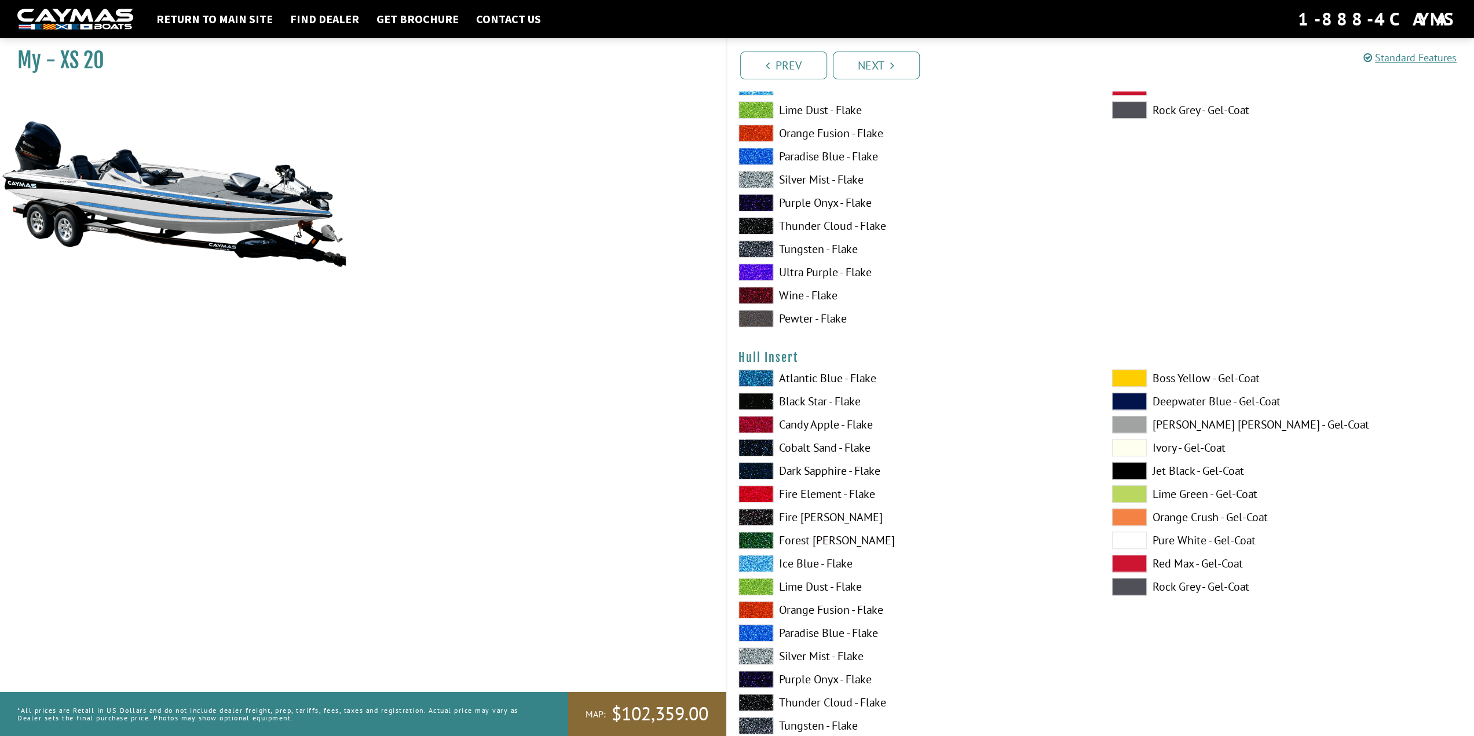
scroll to position [4951, 0]
click at [762, 556] on span at bounding box center [755, 562] width 35 height 17
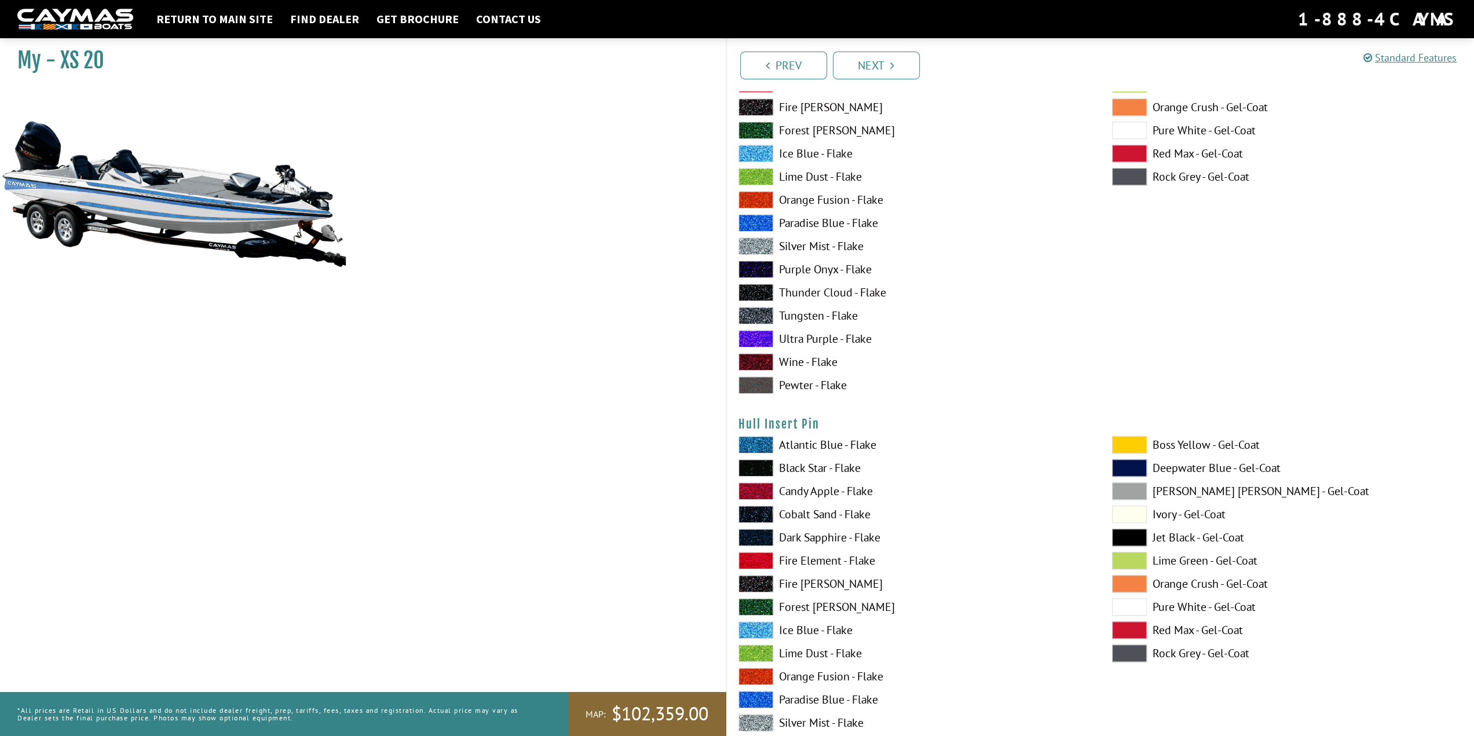
scroll to position [5472, 0]
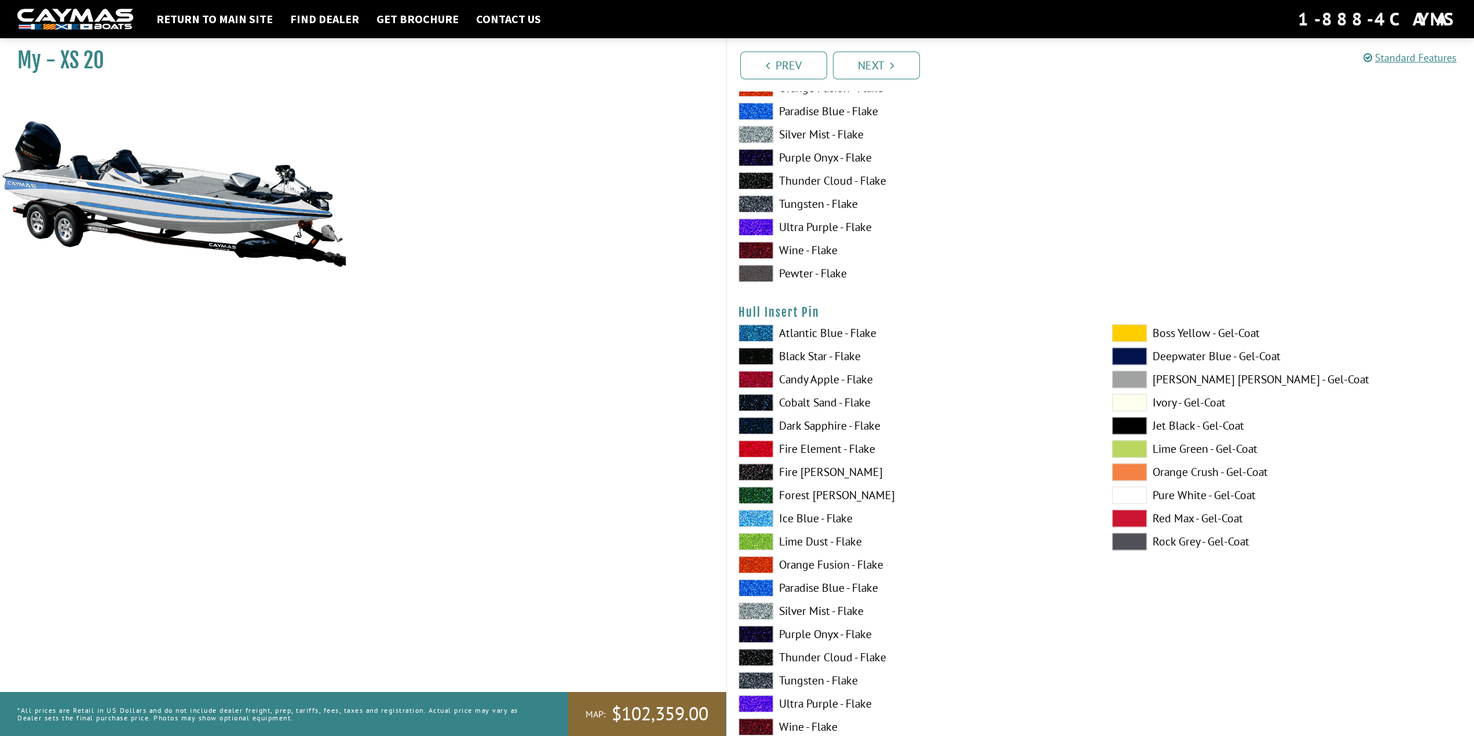
click at [756, 610] on span at bounding box center [755, 610] width 35 height 17
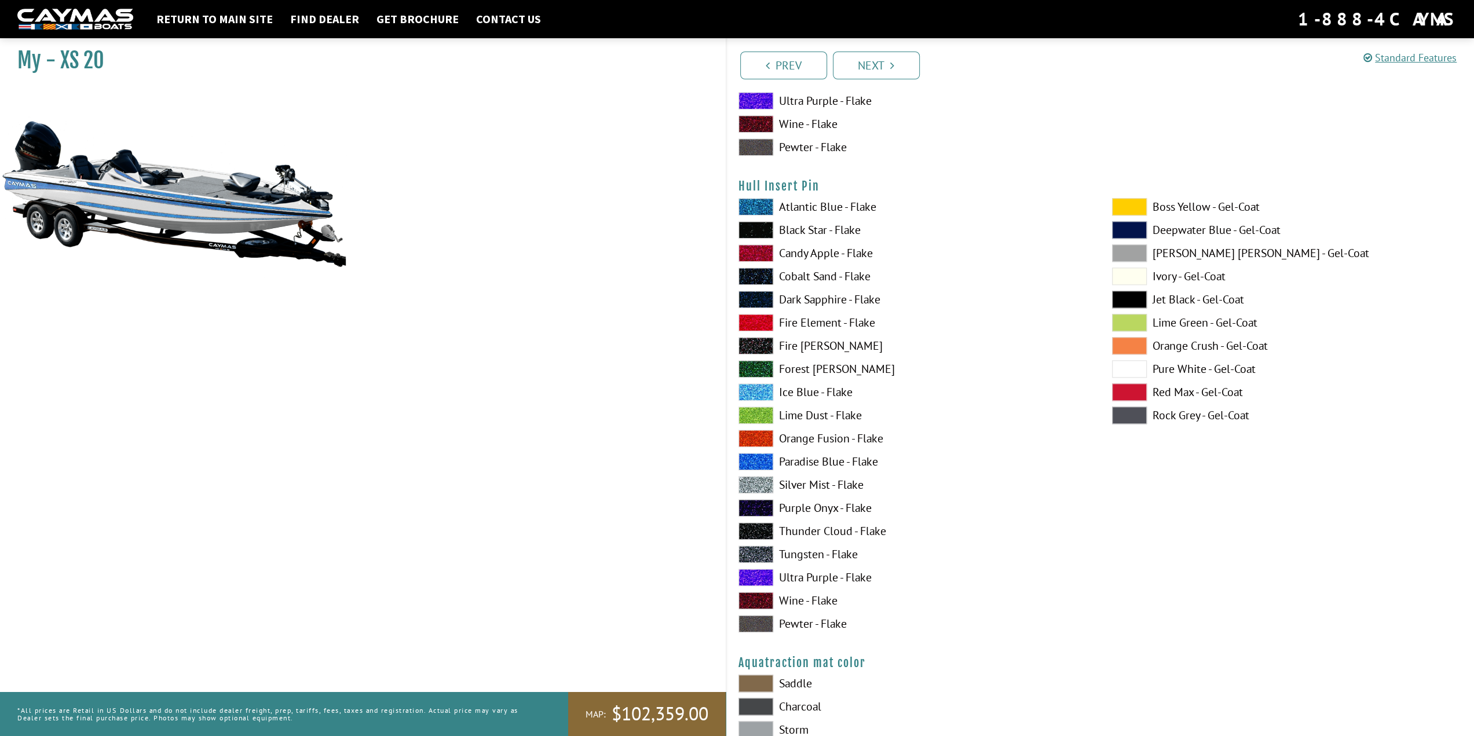
scroll to position [5848, 0]
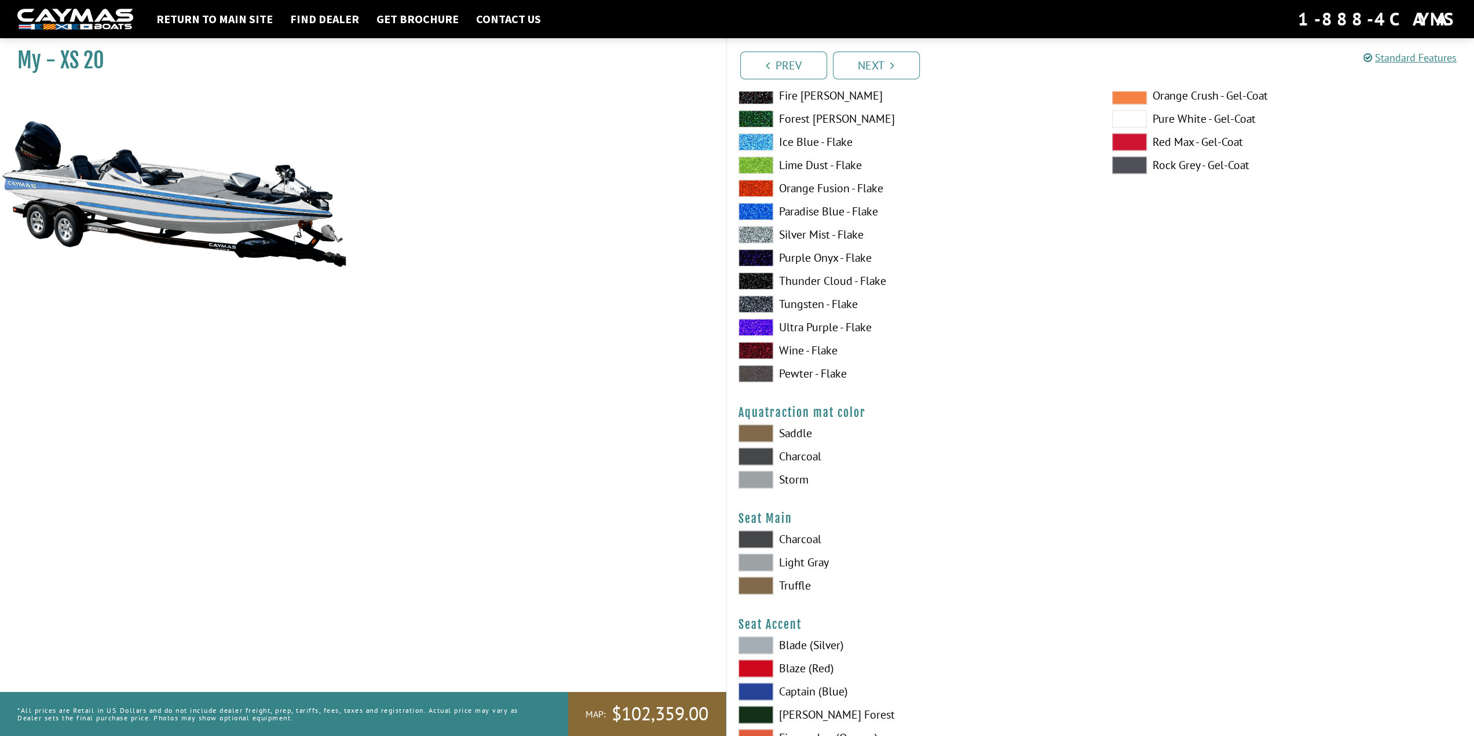
click at [747, 426] on span at bounding box center [755, 432] width 35 height 17
click at [759, 477] on span at bounding box center [755, 479] width 35 height 17
click at [755, 560] on span at bounding box center [755, 562] width 35 height 17
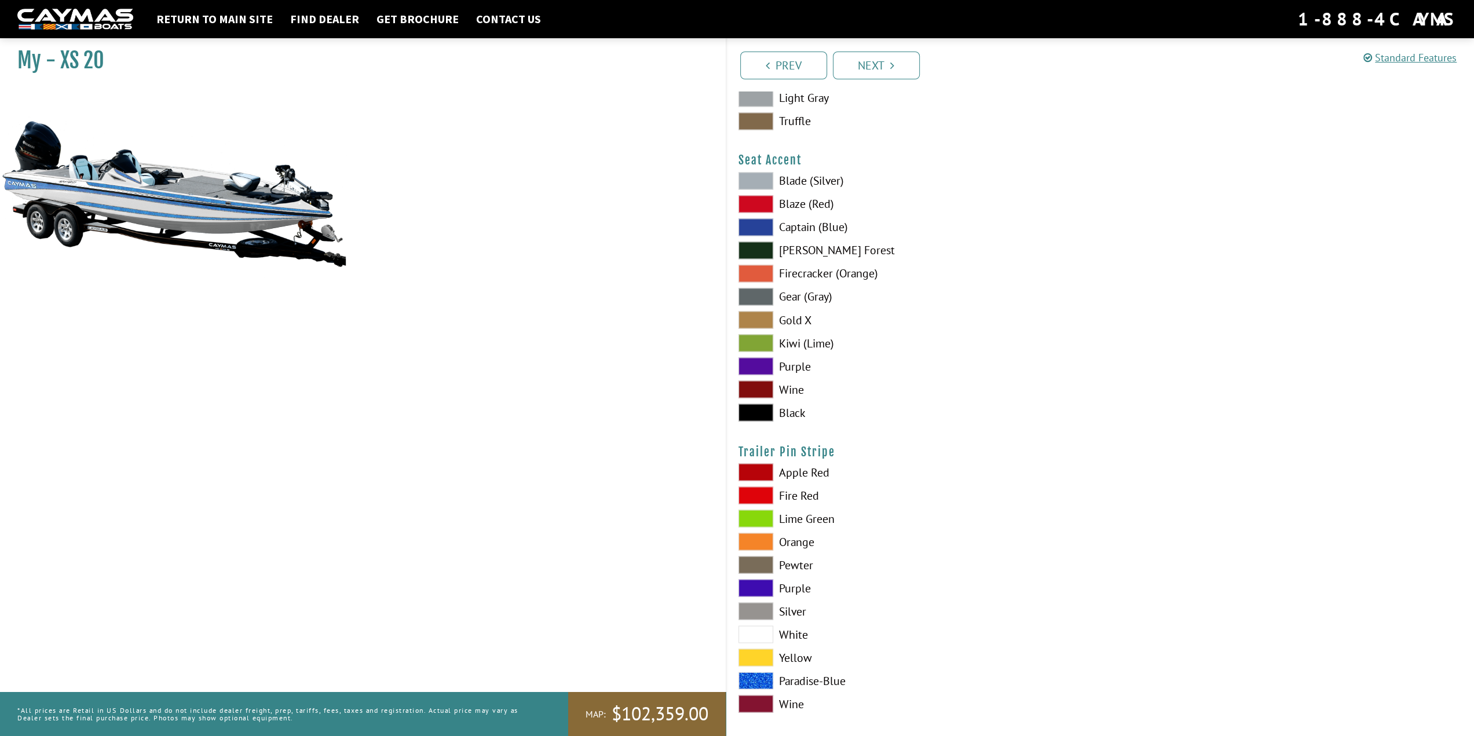
scroll to position [6319, 0]
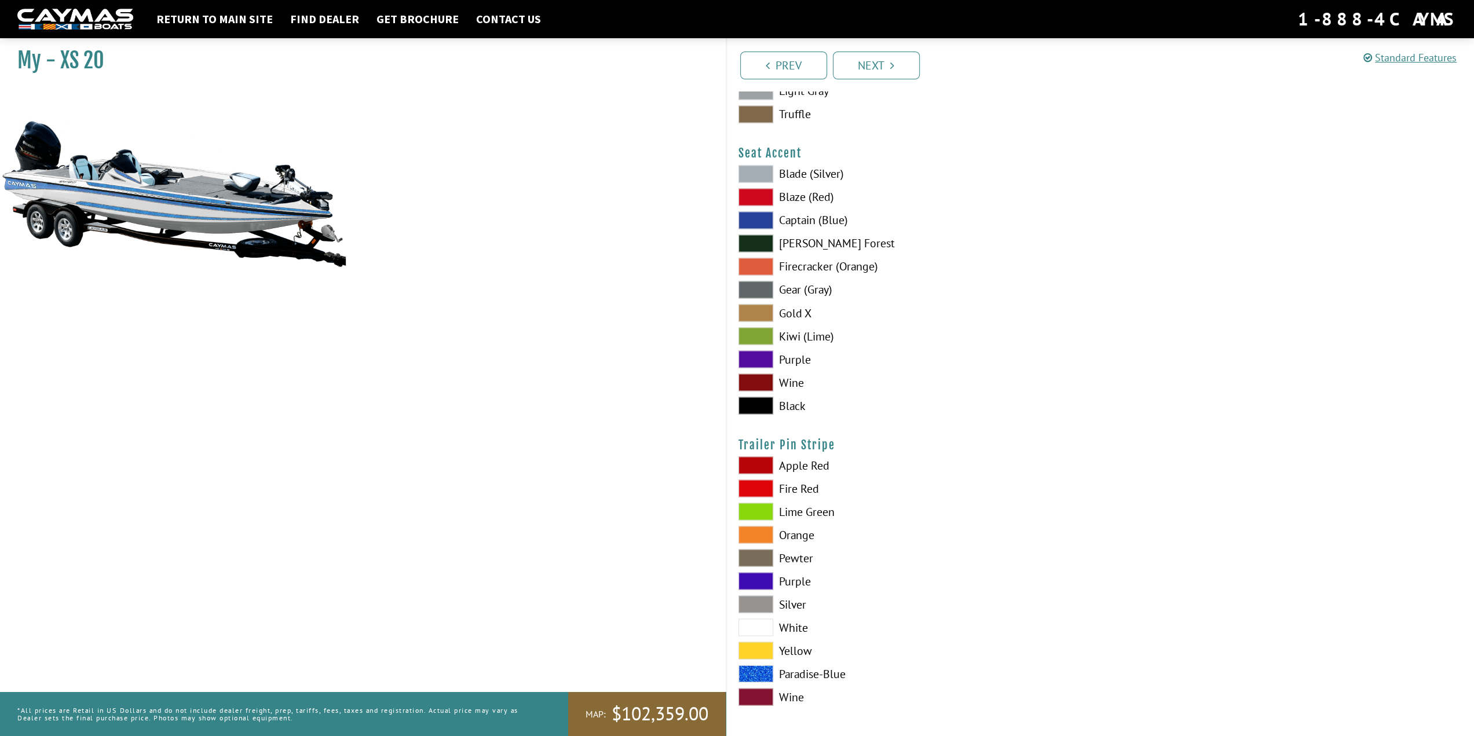
click at [746, 632] on div "Apple Red Fire Red Lime Green Orange Pewter Purple" at bounding box center [913, 583] width 373 height 255
click at [748, 627] on span at bounding box center [755, 626] width 35 height 17
click at [763, 213] on span at bounding box center [755, 219] width 35 height 17
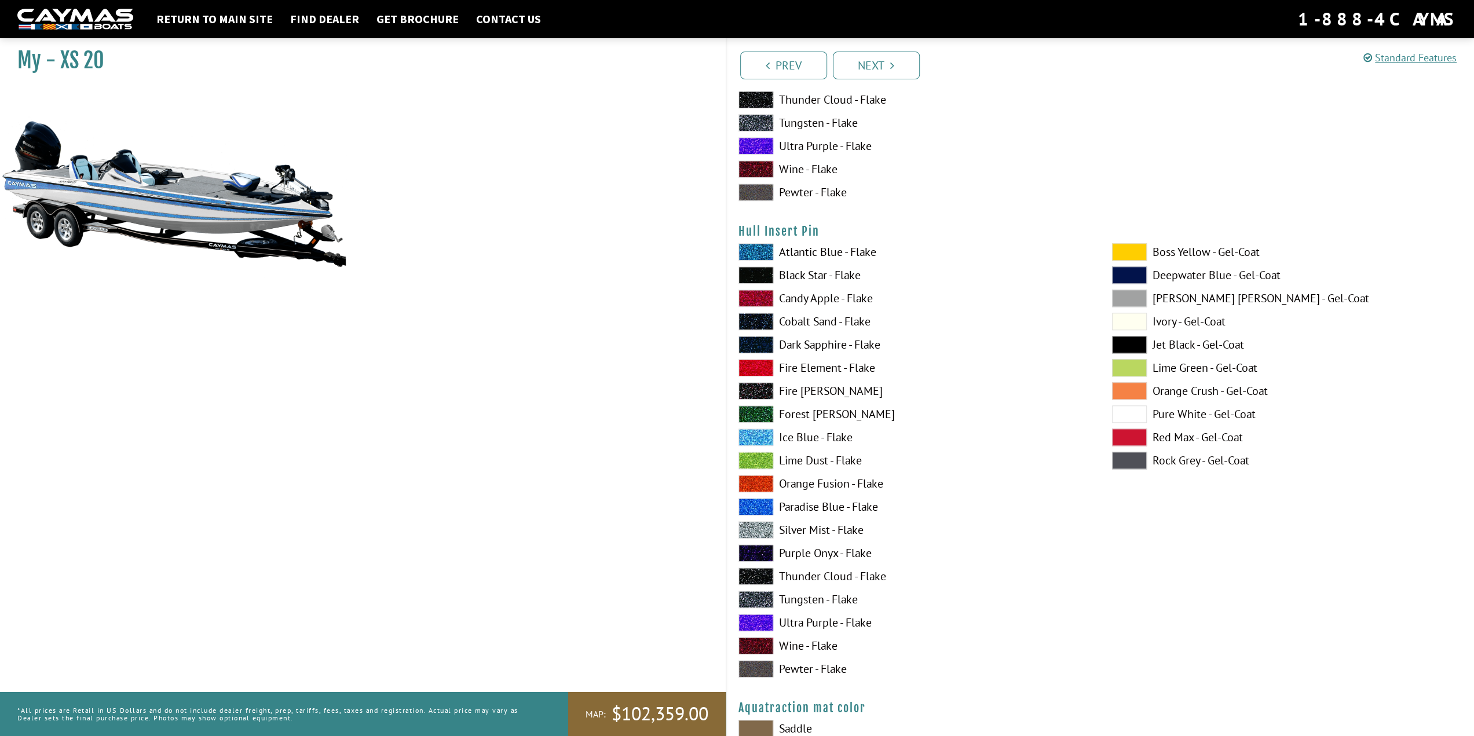
scroll to position [5306, 0]
